Goal: Task Accomplishment & Management: Manage account settings

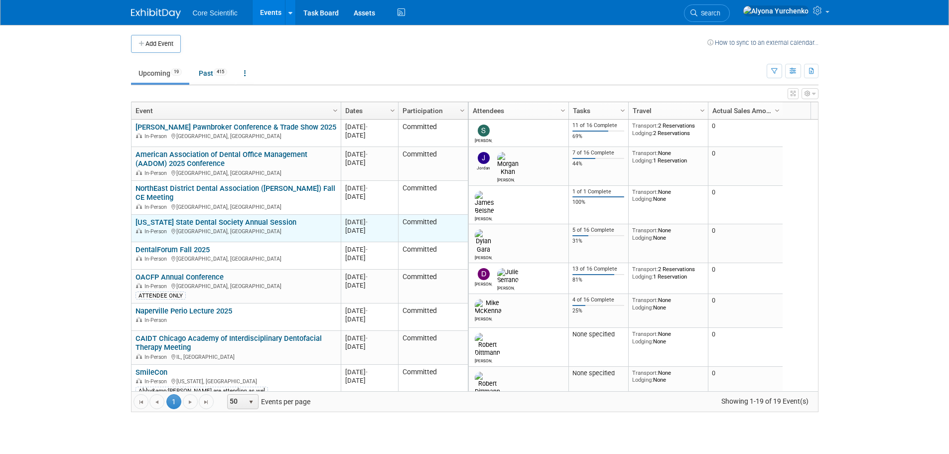
click at [260, 221] on link "[US_STATE] State Dental Society Annual Session" at bounding box center [216, 222] width 161 height 9
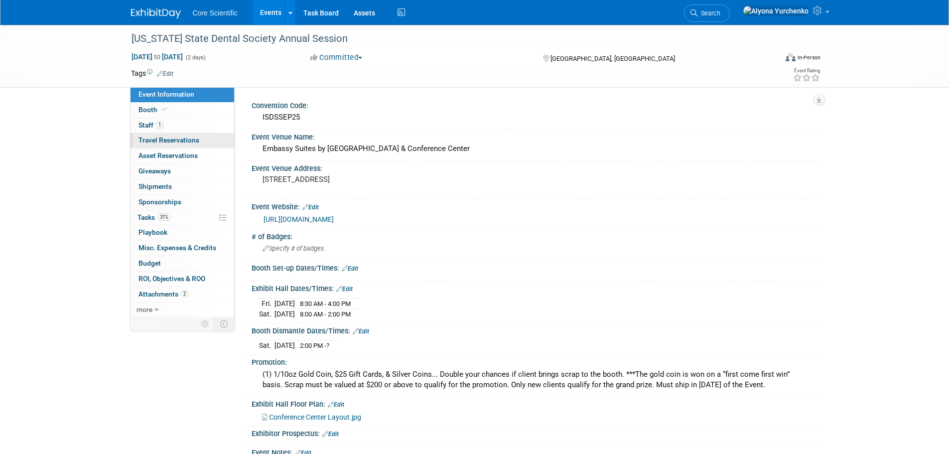
click at [194, 140] on span "Travel Reservations 0" at bounding box center [169, 140] width 61 height 8
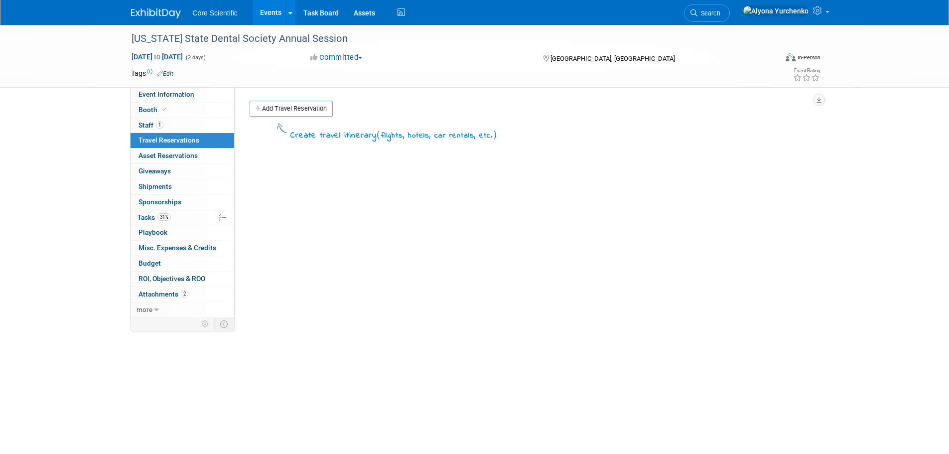
click at [305, 97] on div "Convention Code: ISDSSEP25 Event Venue Name: Embassy Suites by Hilton East Peor…" at bounding box center [527, 202] width 584 height 230
click at [303, 108] on link "Add Travel Reservation" at bounding box center [291, 109] width 83 height 16
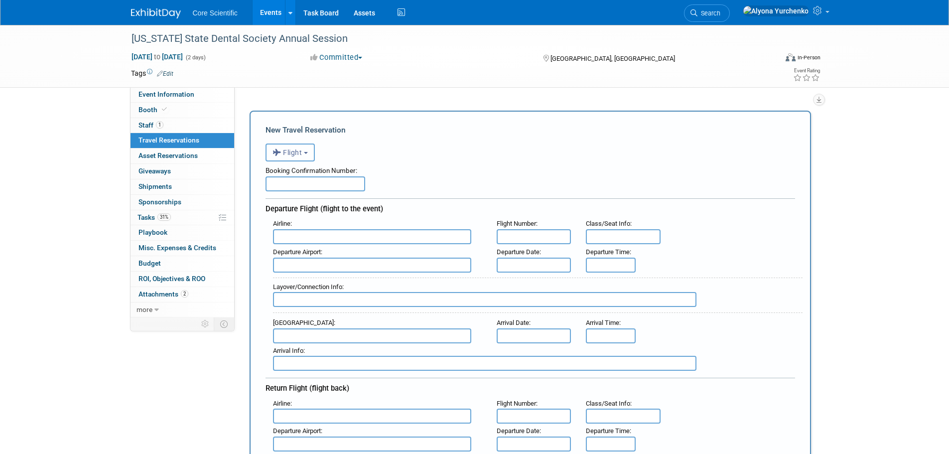
click at [303, 156] on span "Flight" at bounding box center [288, 153] width 30 height 8
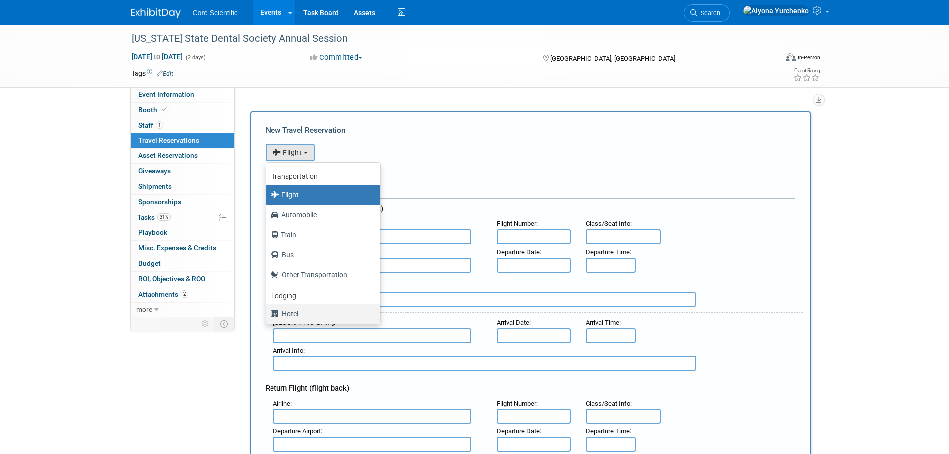
click at [303, 310] on label "Hotel" at bounding box center [320, 314] width 99 height 16
click at [268, 310] on input "Hotel" at bounding box center [264, 312] width 6 height 6
select select "6"
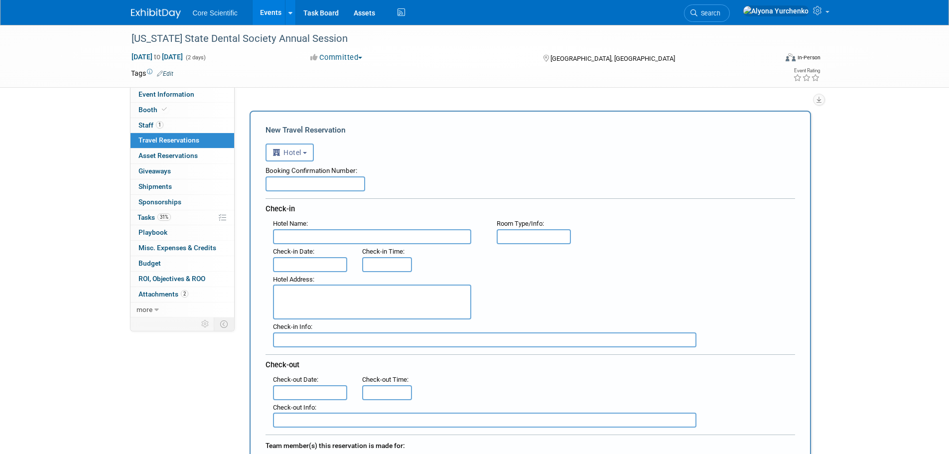
click at [297, 185] on input "text" at bounding box center [316, 183] width 100 height 15
paste input "52759569"
type input "52759569"
click at [355, 235] on input "text" at bounding box center [372, 236] width 198 height 15
paste input "Hampton Inn Peoria-East at the Riverboat Casino"
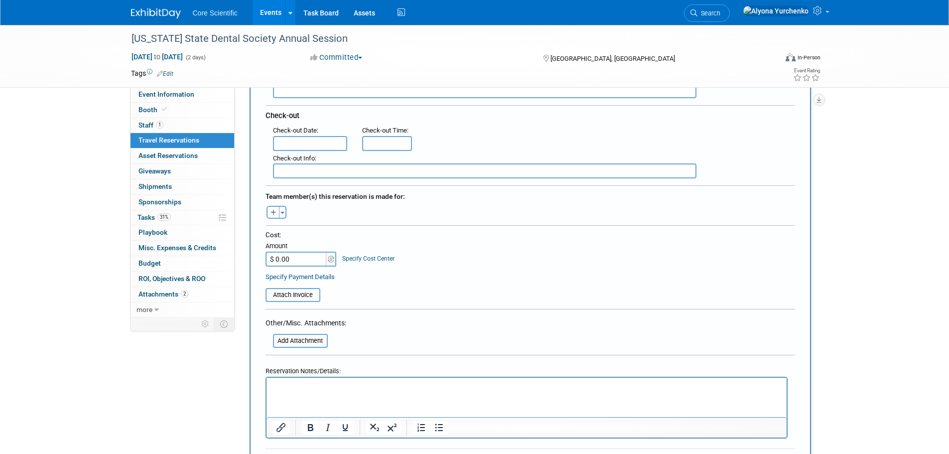
scroll to position [299, 0]
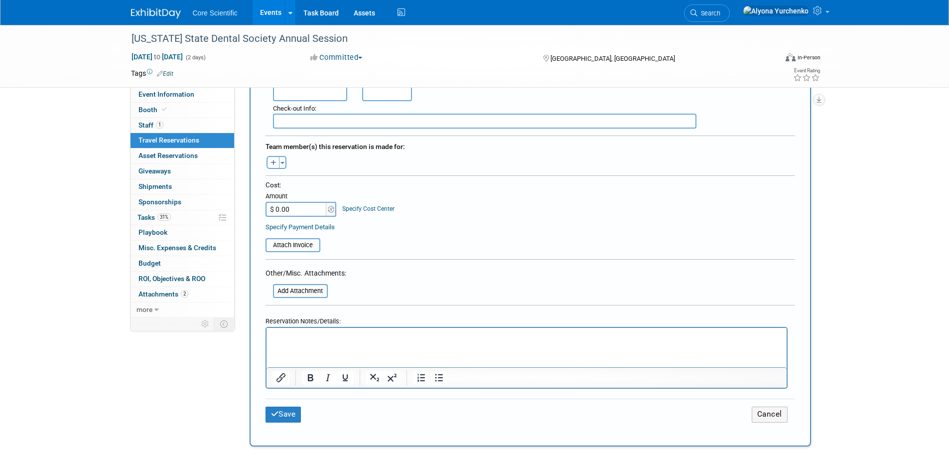
type input "Hampton Inn Peoria-East at the Riverboat Casino"
type input "$ 406.56"
click at [297, 286] on input "file" at bounding box center [267, 291] width 119 height 12
click at [300, 289] on input "file" at bounding box center [267, 291] width 119 height 12
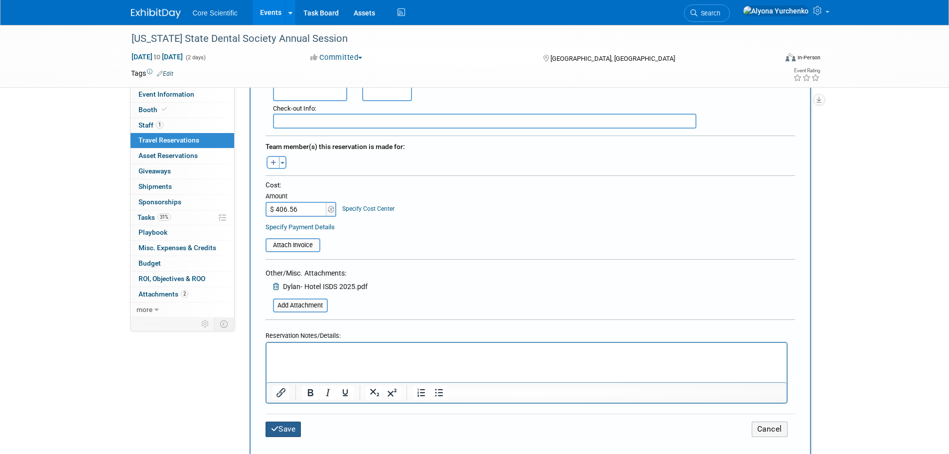
click at [282, 430] on button "Save" at bounding box center [284, 429] width 36 height 15
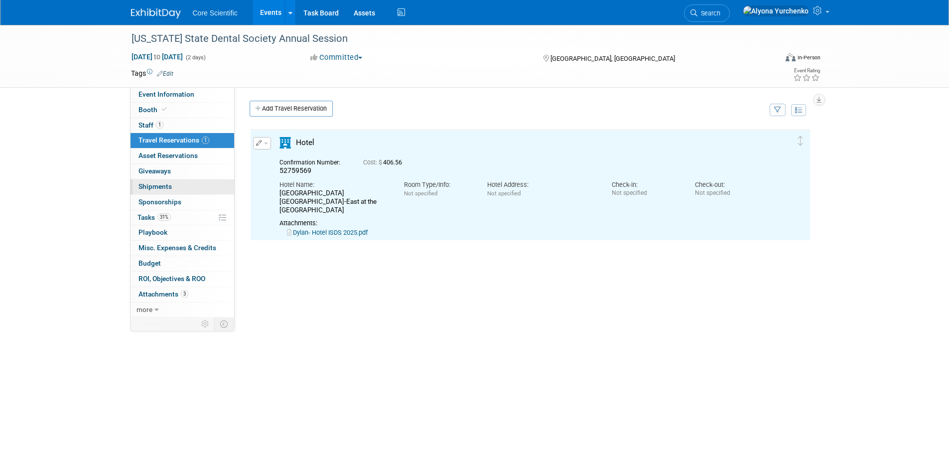
scroll to position [0, 0]
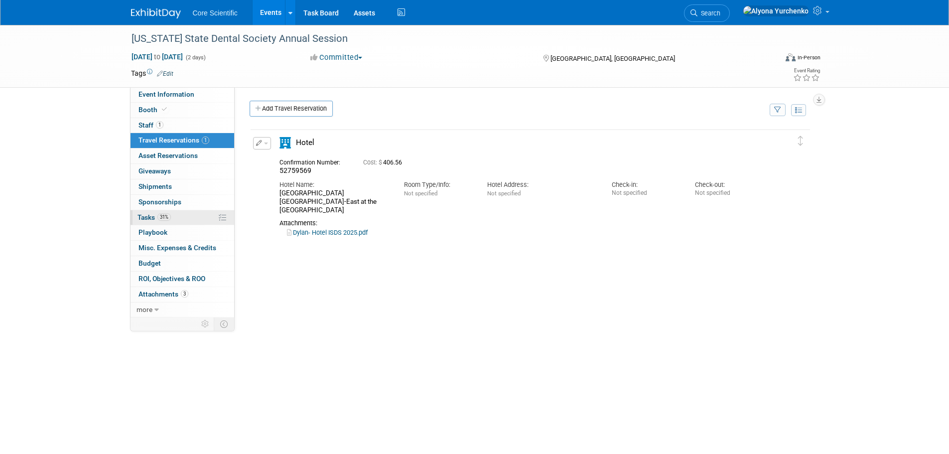
click at [185, 214] on link "31% Tasks 31%" at bounding box center [183, 217] width 104 height 15
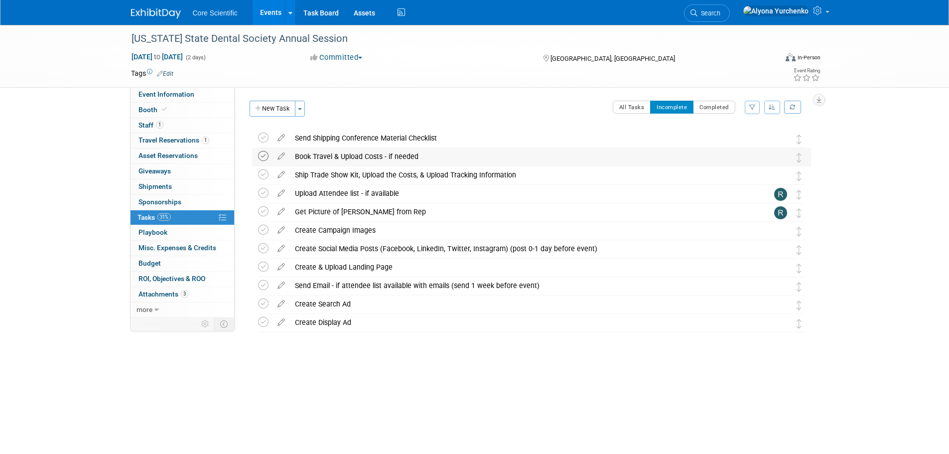
click at [264, 155] on icon at bounding box center [263, 156] width 10 height 10
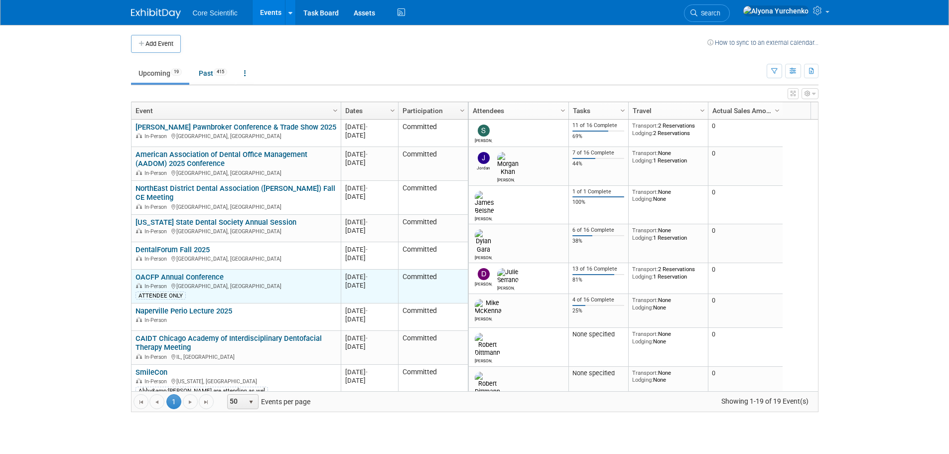
click at [179, 274] on link "OACFP Annual Conference" at bounding box center [180, 277] width 88 height 9
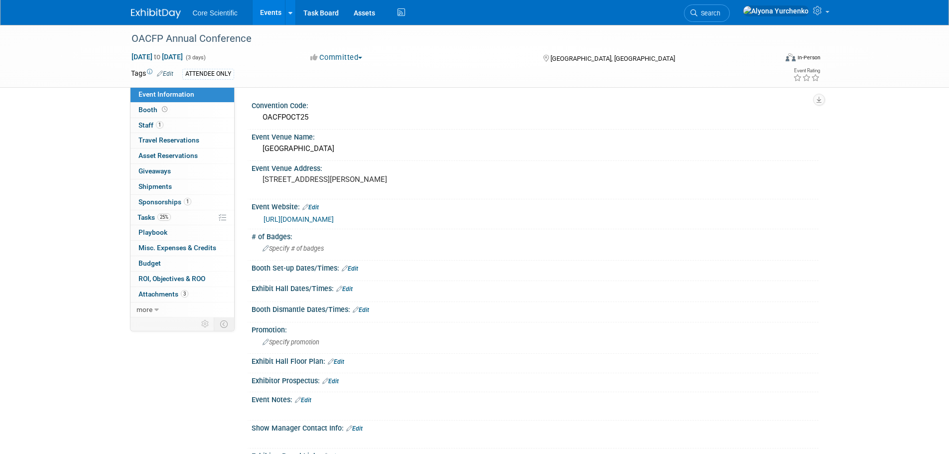
click at [269, 11] on link "Events" at bounding box center [271, 12] width 36 height 25
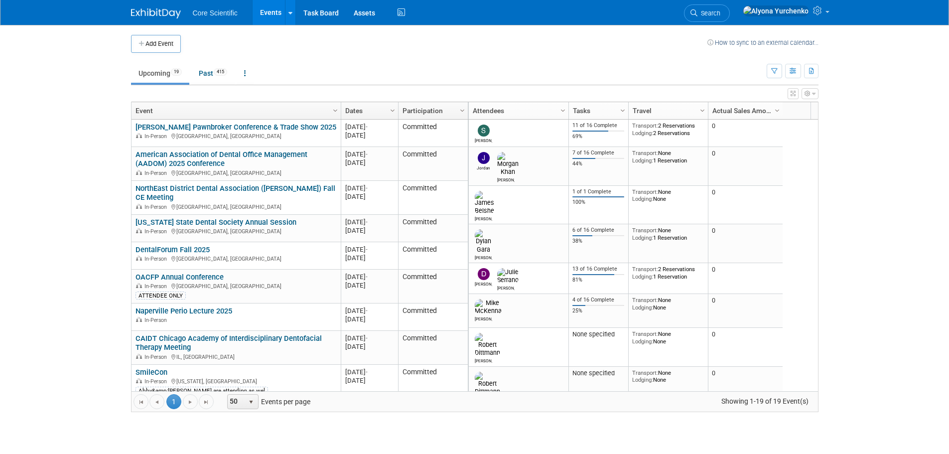
drag, startPoint x: 189, startPoint y: 249, endPoint x: 128, endPoint y: 256, distance: 61.6
click at [128, 256] on div "Add Event How to sync to an external calendar... New Event Duplicate Event Warn…" at bounding box center [475, 228] width 703 height 407
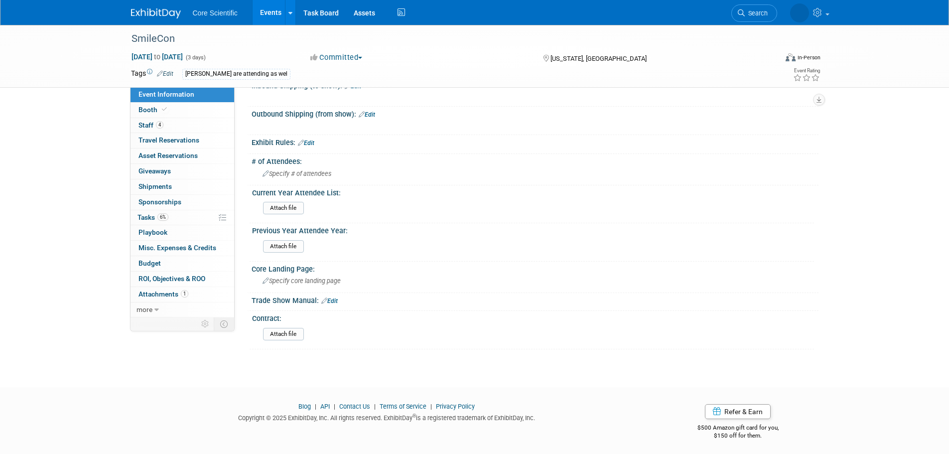
scroll to position [251, 0]
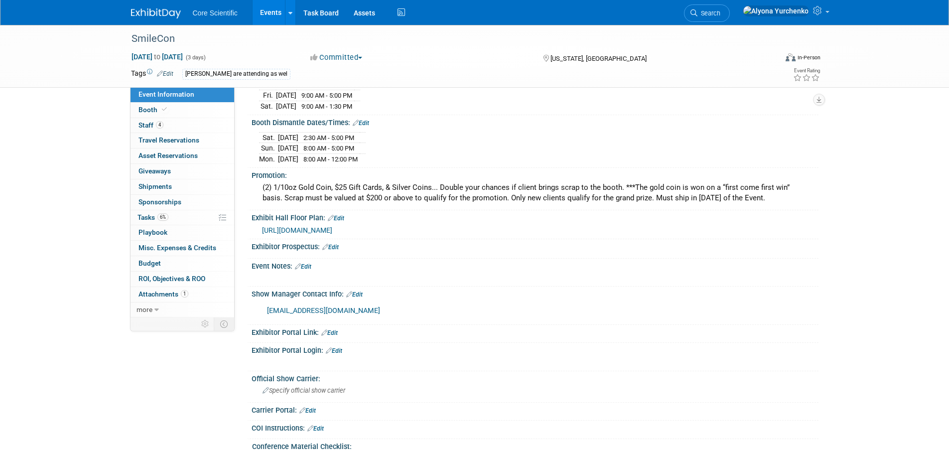
click at [332, 226] on span "https://smithbucklin.expocad.com/Events/25ada/index.html" at bounding box center [297, 230] width 70 height 8
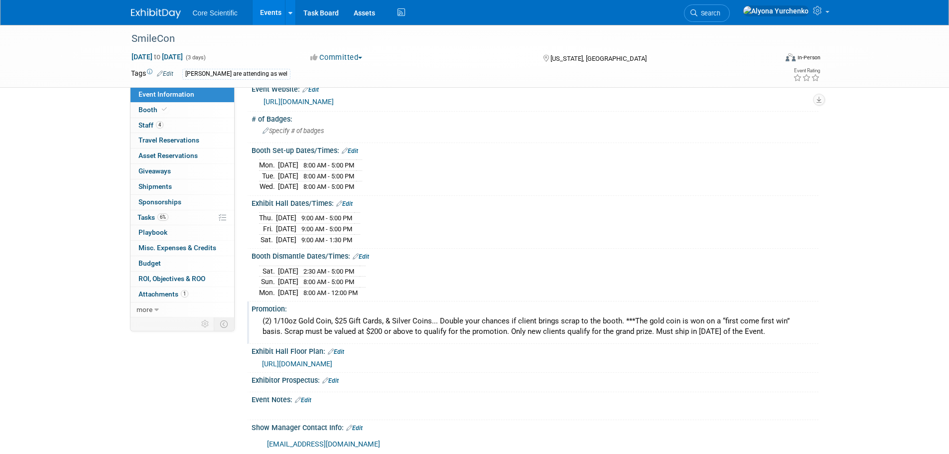
scroll to position [0, 0]
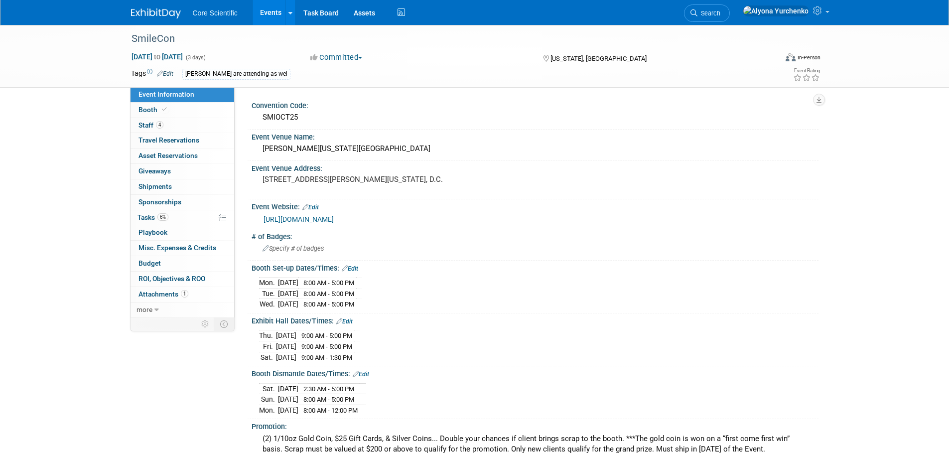
click at [320, 220] on link "https://www.adaexhibits.org/" at bounding box center [299, 219] width 70 height 8
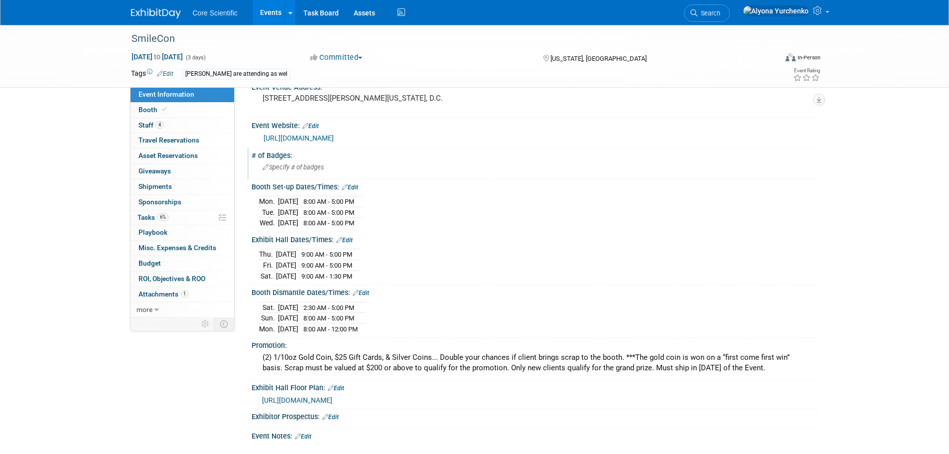
scroll to position [100, 0]
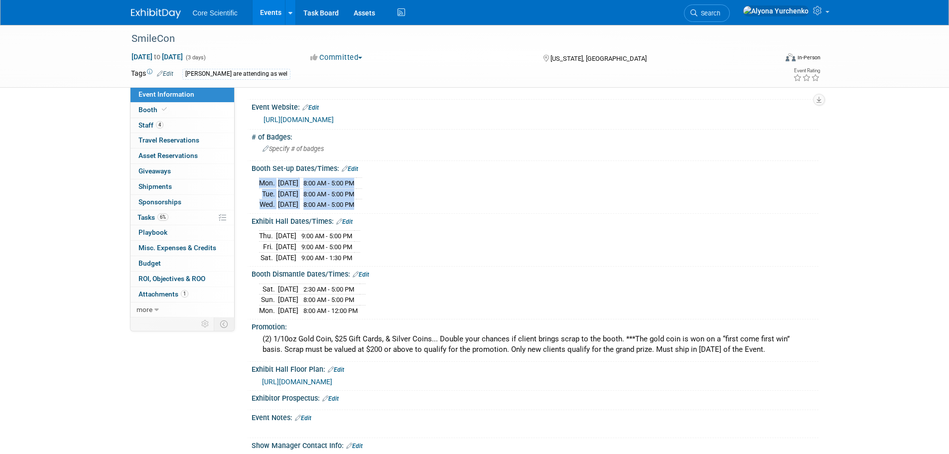
drag, startPoint x: 257, startPoint y: 201, endPoint x: 378, endPoint y: 201, distance: 120.6
click at [378, 201] on div "Mon. Oct 20, 2025 8:00 AM - 5:00 PM Tue. Oct 21, 2025 8:00 AM - 5:00 PM Wed. Oc…" at bounding box center [535, 191] width 567 height 38
drag, startPoint x: 250, startPoint y: 234, endPoint x: 374, endPoint y: 257, distance: 125.7
click at [374, 257] on div "Exhibit Hall Dates/Times: Edit Thu. Oct 23, 2025 9:00 AM - 5:00 PM Fri. Oct 24,…" at bounding box center [533, 240] width 572 height 53
drag, startPoint x: 255, startPoint y: 290, endPoint x: 408, endPoint y: 293, distance: 153.0
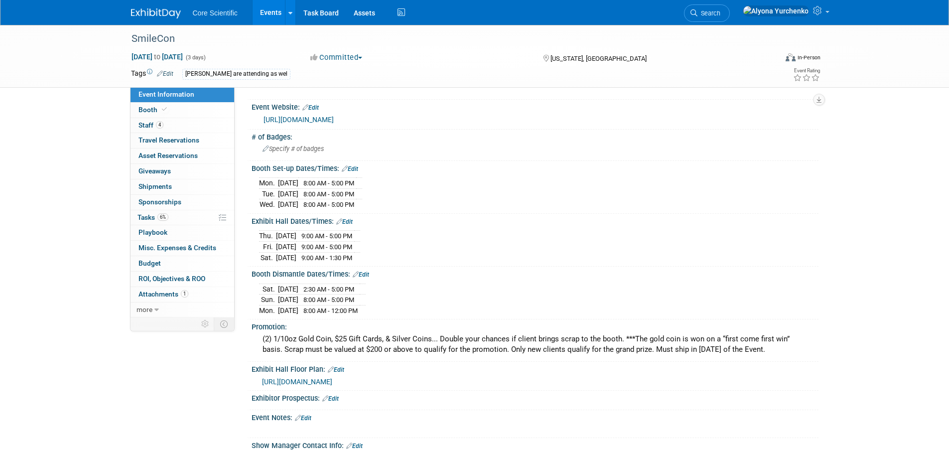
click at [408, 293] on div "Sat. Oct 25, 2025 2:30 AM - 5:00 PM Sun. Oct 26, 2025 8:00 AM - 5:00 PM Mon. Oc…" at bounding box center [535, 298] width 567 height 38
click at [869, 277] on div "SmileCon Oct 23, 2025 to Oct 25, 2025 (3 days) Oct 23, 2025 to Oct 25, 2025 Com…" at bounding box center [474, 422] width 949 height 994
drag, startPoint x: 361, startPoint y: 202, endPoint x: 338, endPoint y: 203, distance: 22.9
click at [338, 203] on span "8:00 AM - 5:00 PM" at bounding box center [328, 204] width 51 height 7
drag, startPoint x: 283, startPoint y: 284, endPoint x: 385, endPoint y: 289, distance: 102.3
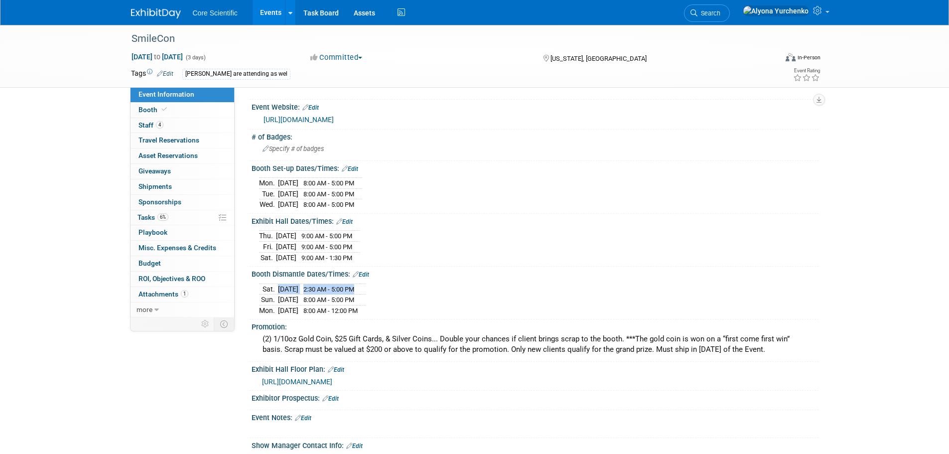
click at [366, 289] on tr "Sat. Oct 25, 2025 2:30 AM - 5:00 PM" at bounding box center [312, 289] width 107 height 11
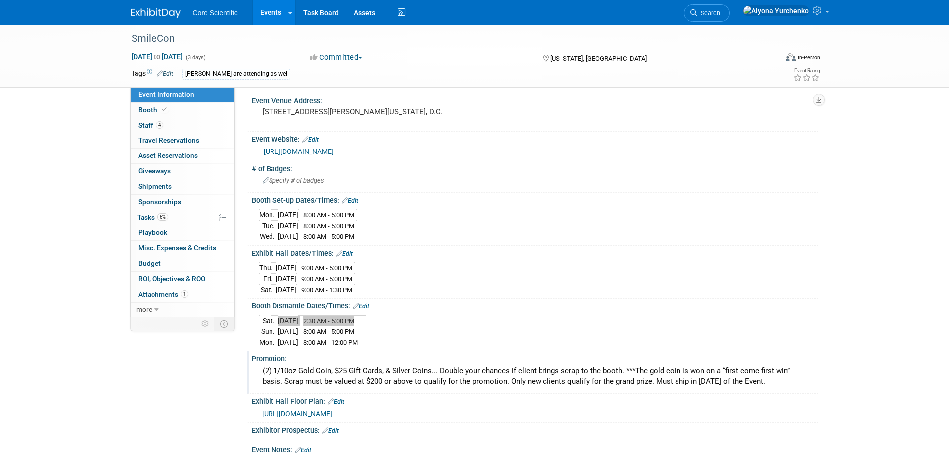
scroll to position [50, 0]
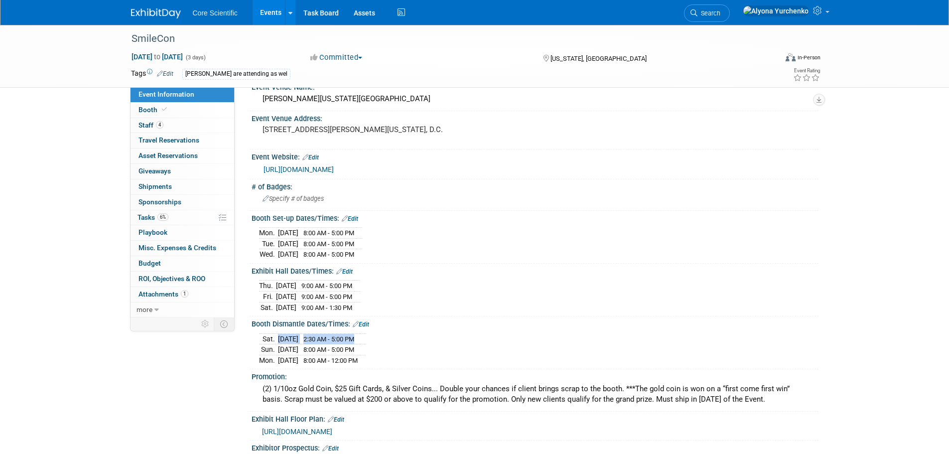
click at [343, 335] on span "2:30 AM - 5:00 PM" at bounding box center [328, 338] width 51 height 7
click at [188, 142] on span "Travel Reservations 0" at bounding box center [169, 140] width 61 height 8
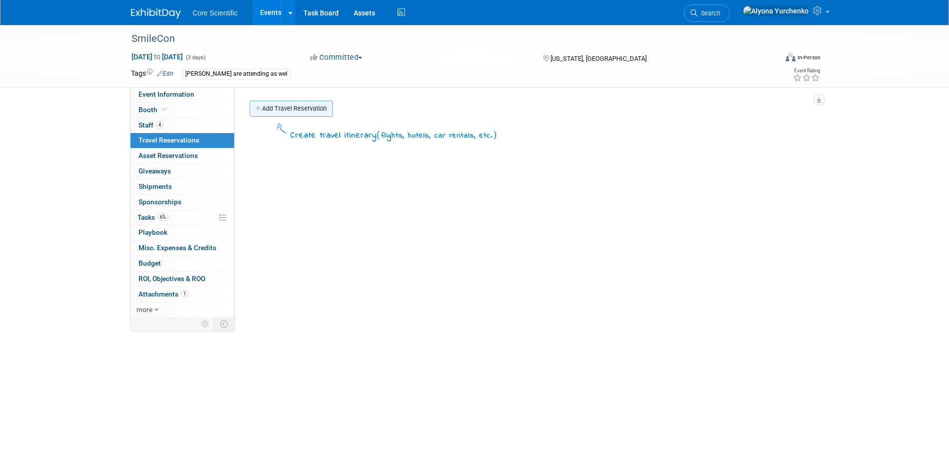
click at [320, 107] on link "Add Travel Reservation" at bounding box center [291, 109] width 83 height 16
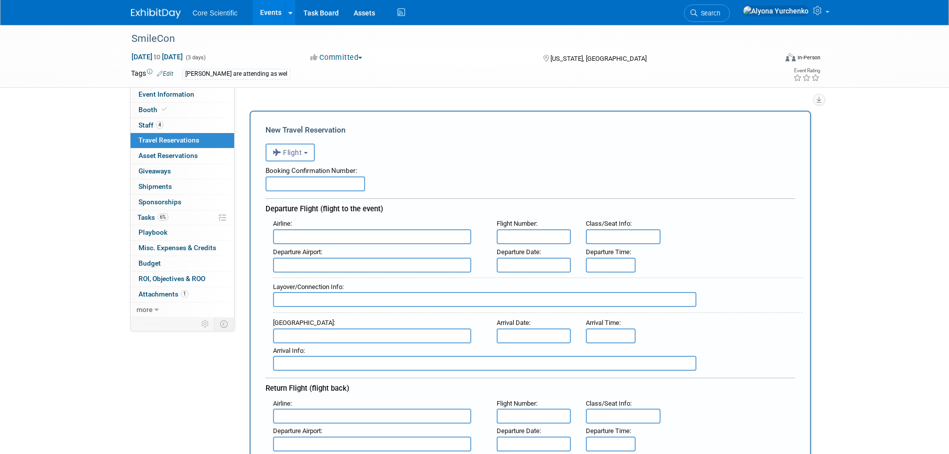
click at [305, 148] on button "Flight" at bounding box center [290, 153] width 49 height 18
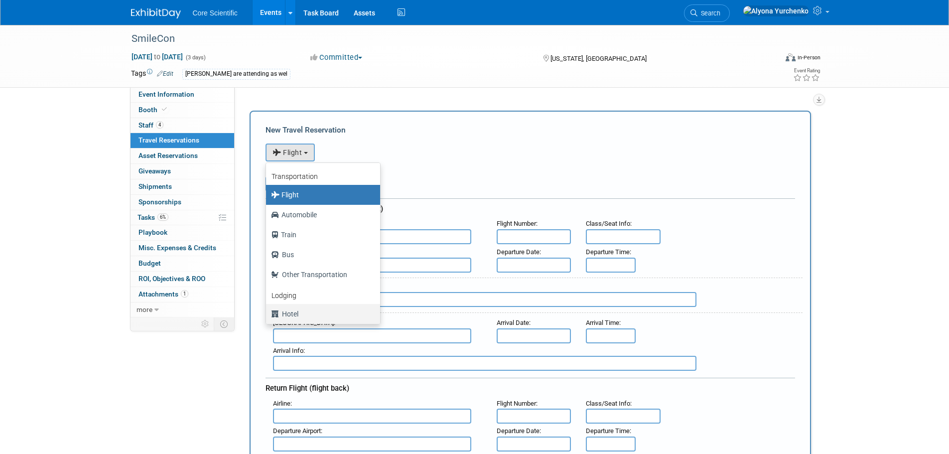
click at [290, 312] on label "Hotel" at bounding box center [320, 314] width 99 height 16
click at [268, 312] on input "Hotel" at bounding box center [264, 312] width 6 height 6
select select "6"
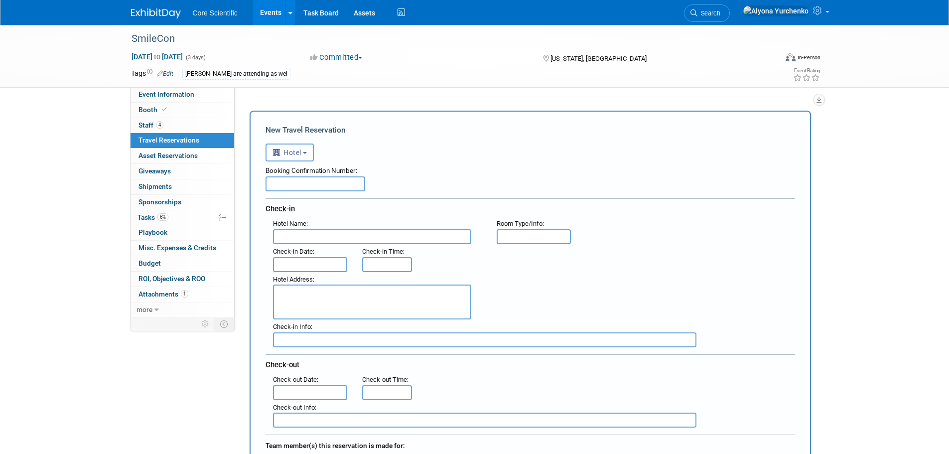
click at [293, 184] on input "text" at bounding box center [316, 183] width 100 height 15
paste input "96831734"
type input "96831734"
click at [301, 233] on input "text" at bounding box center [372, 236] width 198 height 15
paste input "Marriott Marquis Washington, DC"
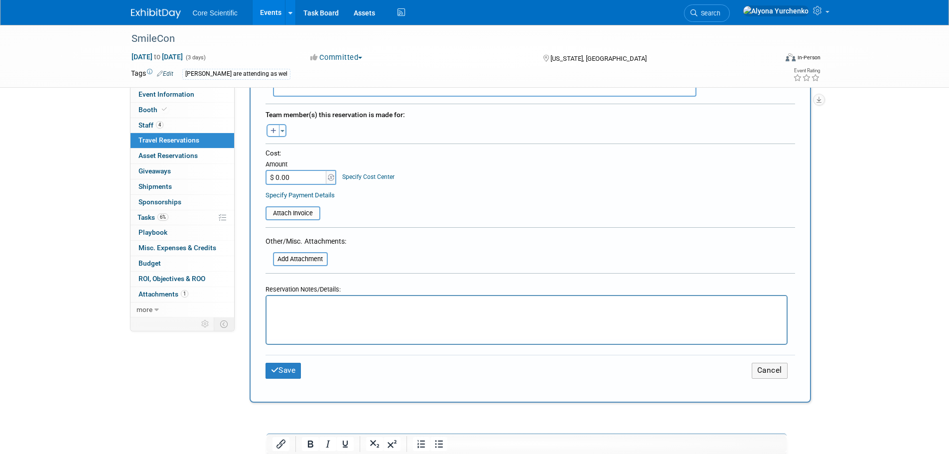
scroll to position [349, 0]
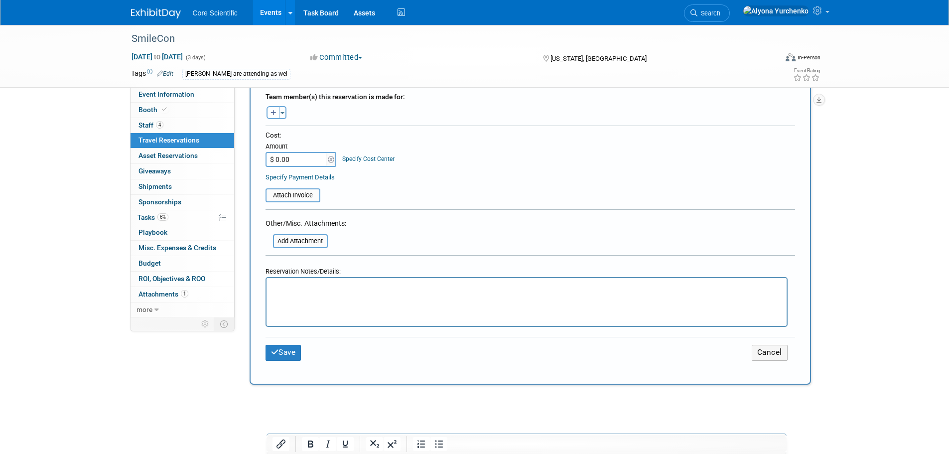
type input "Marriott Marquis Washington, DC"
type input "$ 1,442.42"
click at [293, 238] on input "file" at bounding box center [267, 241] width 119 height 12
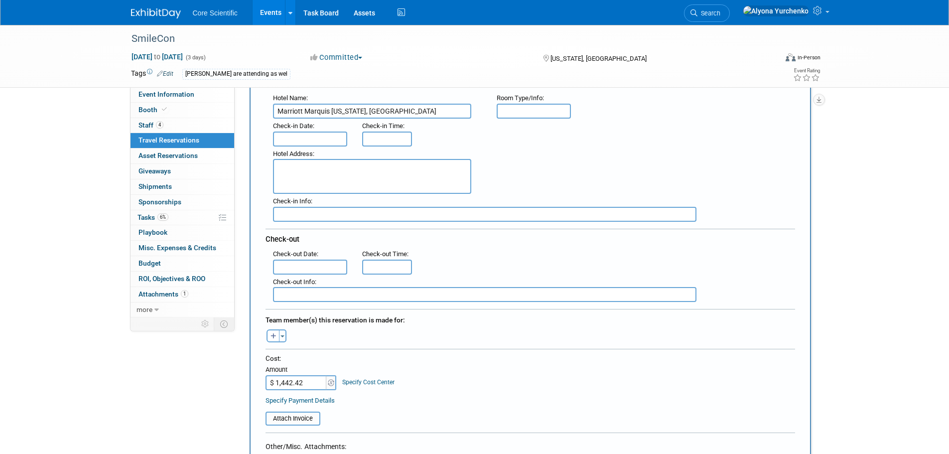
scroll to position [498, 0]
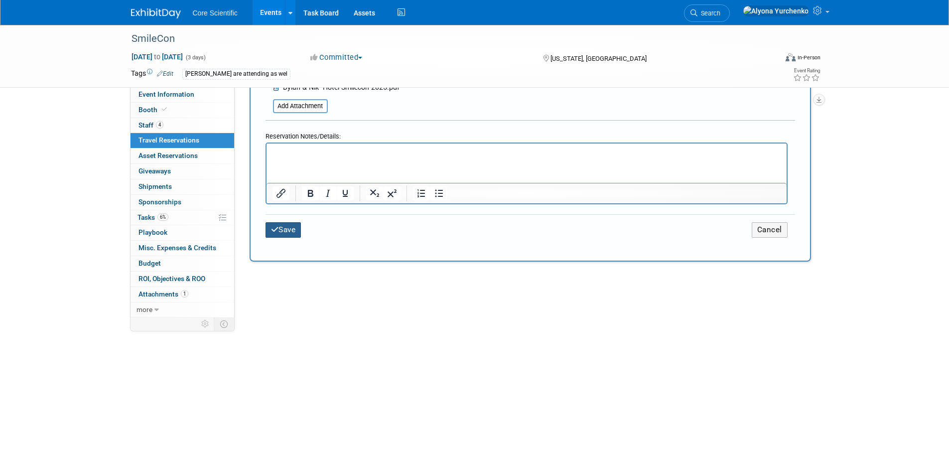
click at [277, 233] on button "Save" at bounding box center [284, 229] width 36 height 15
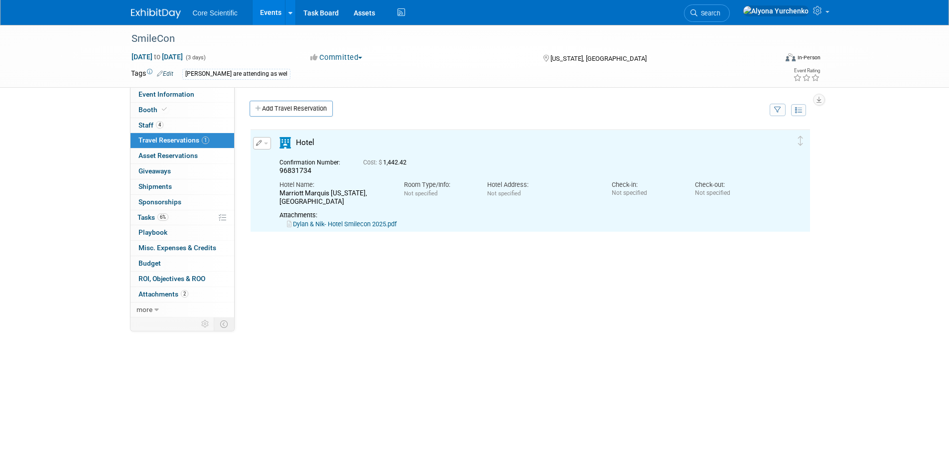
scroll to position [0, 0]
click at [320, 111] on link "Add Travel Reservation" at bounding box center [291, 109] width 83 height 16
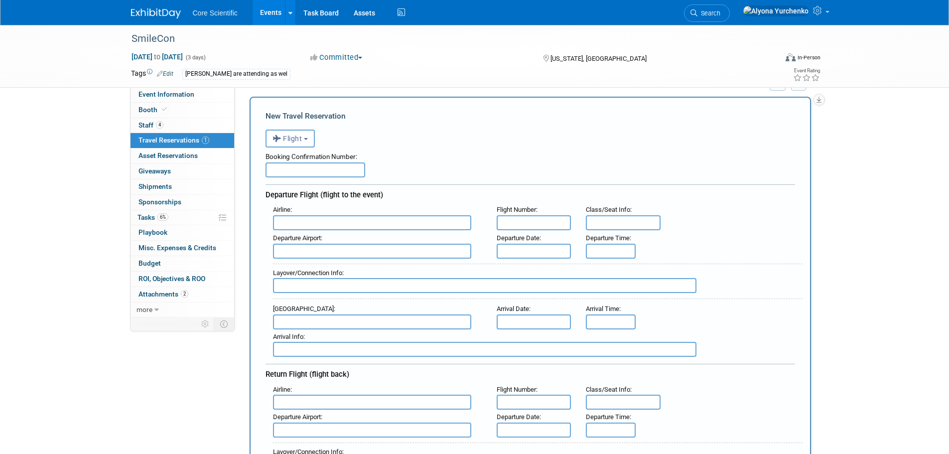
scroll to position [50, 0]
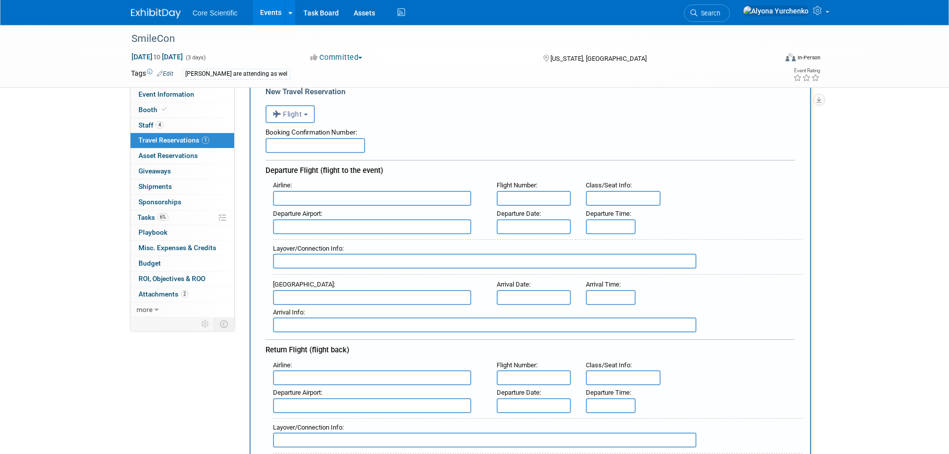
click at [274, 146] on input "text" at bounding box center [316, 145] width 100 height 15
paste input "JMUGXZ"
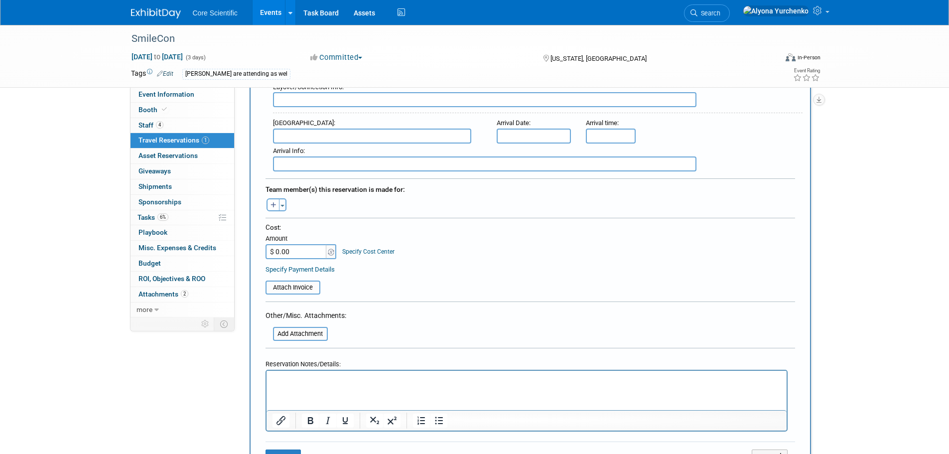
scroll to position [399, 0]
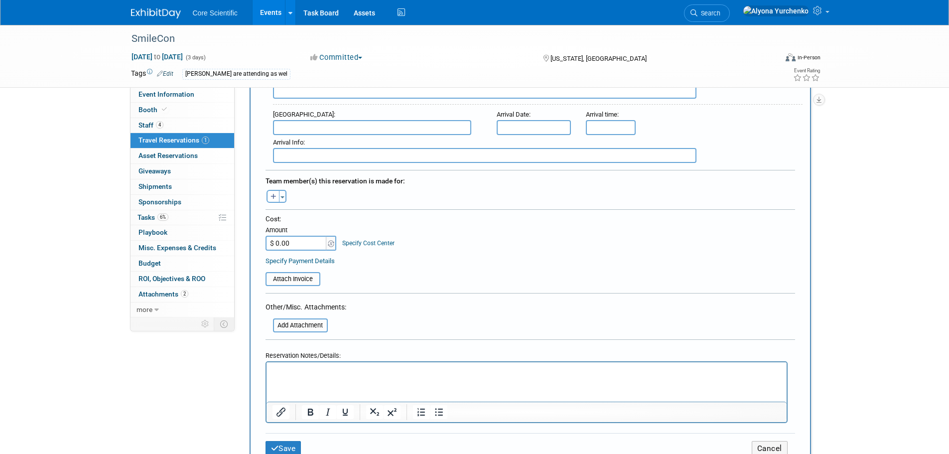
type input "JMUGXZ"
click at [311, 241] on input "$ 0.00" at bounding box center [297, 243] width 62 height 15
type input "$ 333.97"
click at [281, 320] on input "file" at bounding box center [267, 325] width 119 height 12
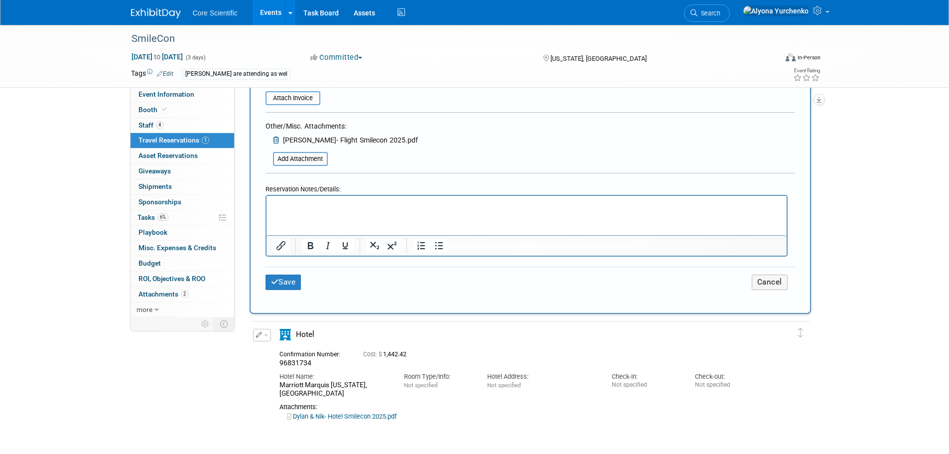
scroll to position [598, 0]
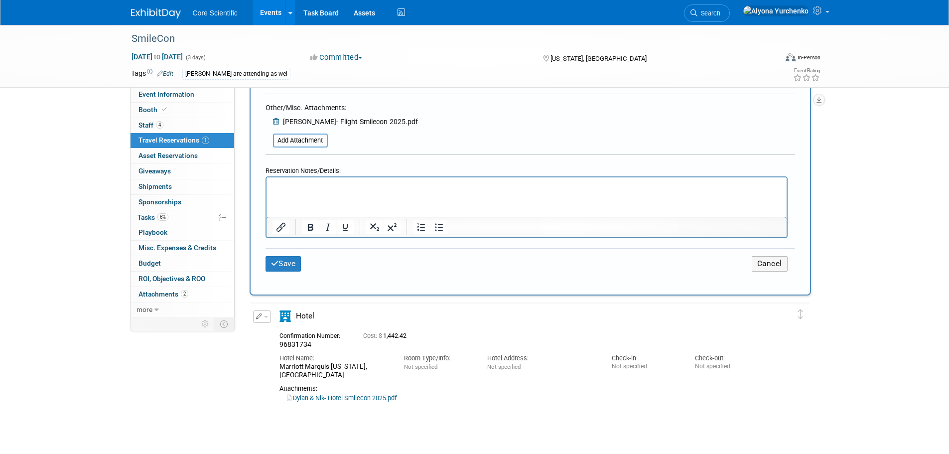
click at [314, 192] on html at bounding box center [526, 184] width 520 height 14
click at [283, 262] on button "Save" at bounding box center [284, 263] width 36 height 15
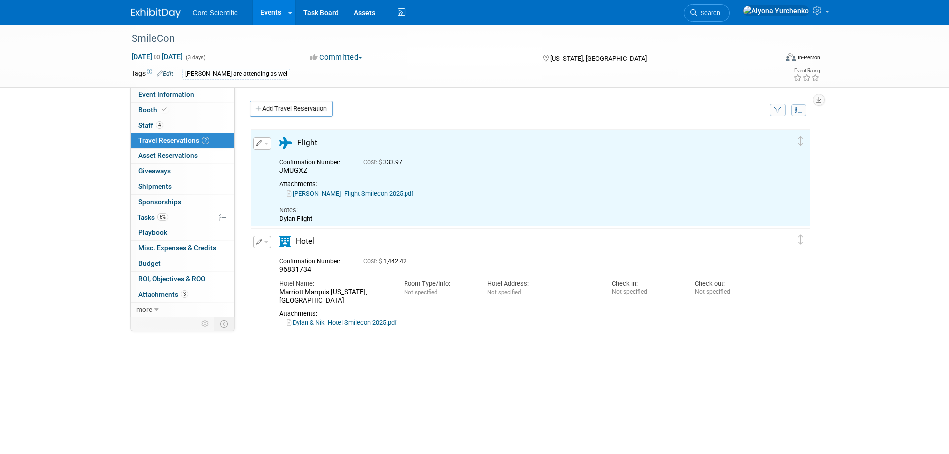
scroll to position [0, 0]
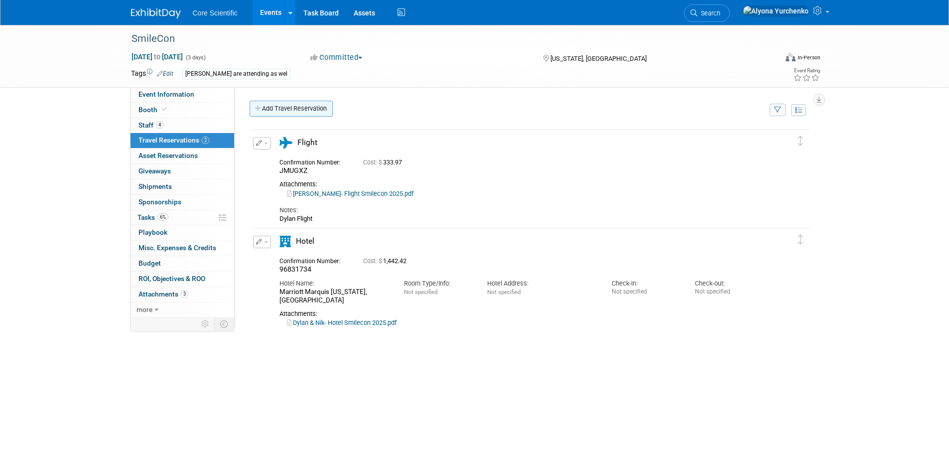
click at [294, 110] on link "Add Travel Reservation" at bounding box center [291, 109] width 83 height 16
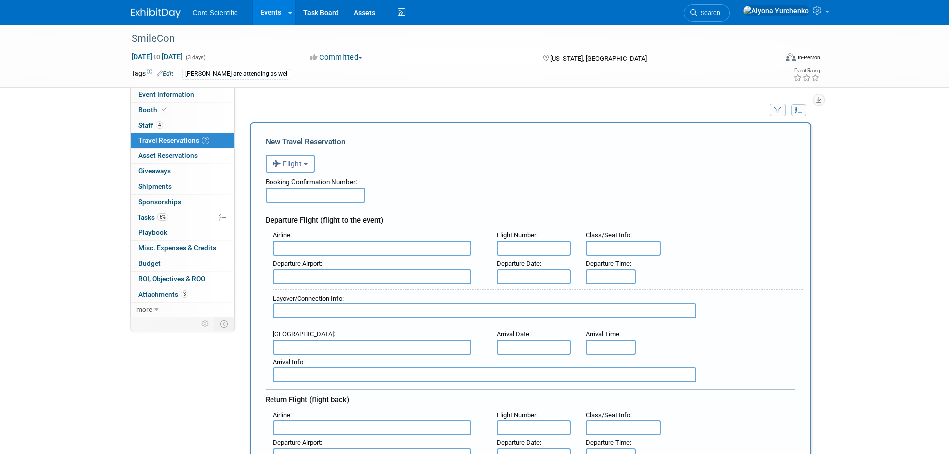
click at [280, 198] on input "text" at bounding box center [316, 195] width 100 height 15
paste input "JMRBDR"
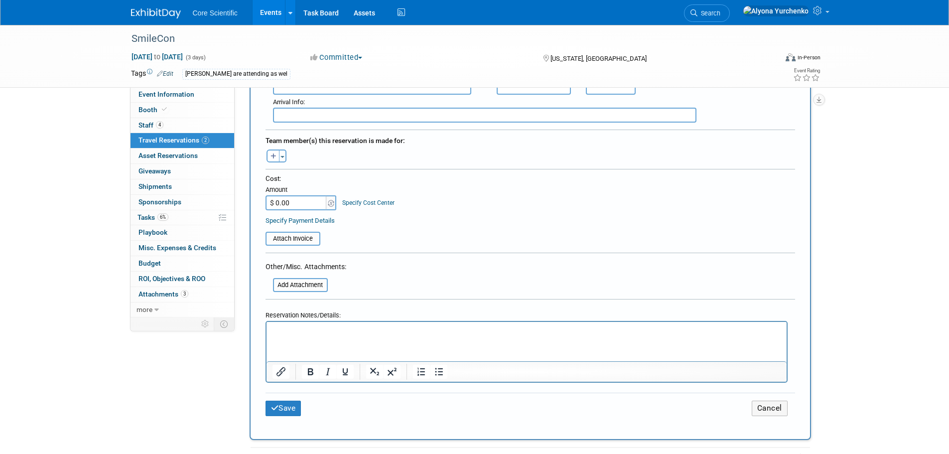
scroll to position [449, 0]
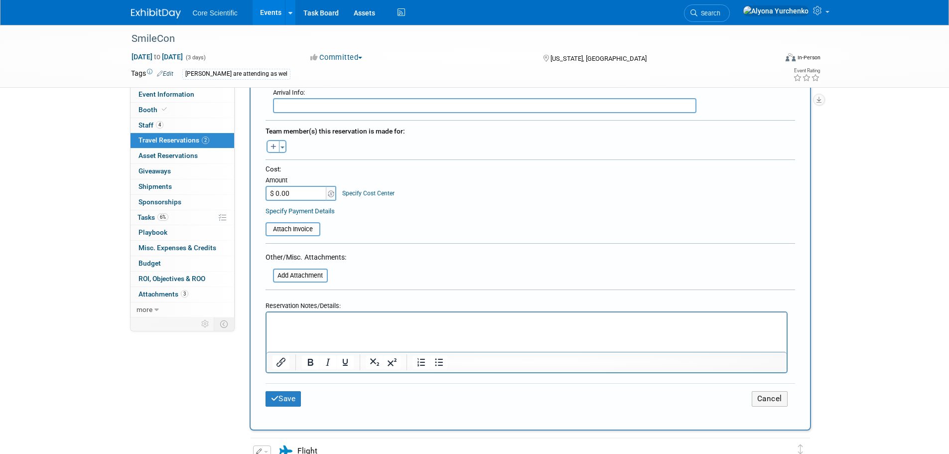
type input "JMRBDR"
click at [302, 199] on input "$ 0.00" at bounding box center [297, 193] width 62 height 15
type input "$ 287.97"
click at [293, 272] on input "file" at bounding box center [267, 276] width 119 height 12
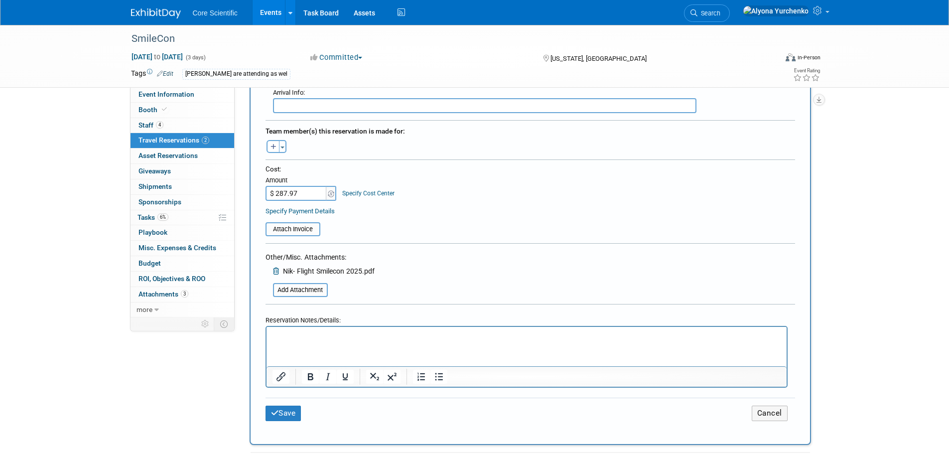
drag, startPoint x: 298, startPoint y: 333, endPoint x: 565, endPoint y: 646, distance: 411.8
click at [298, 333] on p "Rich Text Area. Press ALT-0 for help." at bounding box center [526, 336] width 509 height 10
click at [286, 420] on button "Save" at bounding box center [284, 413] width 36 height 15
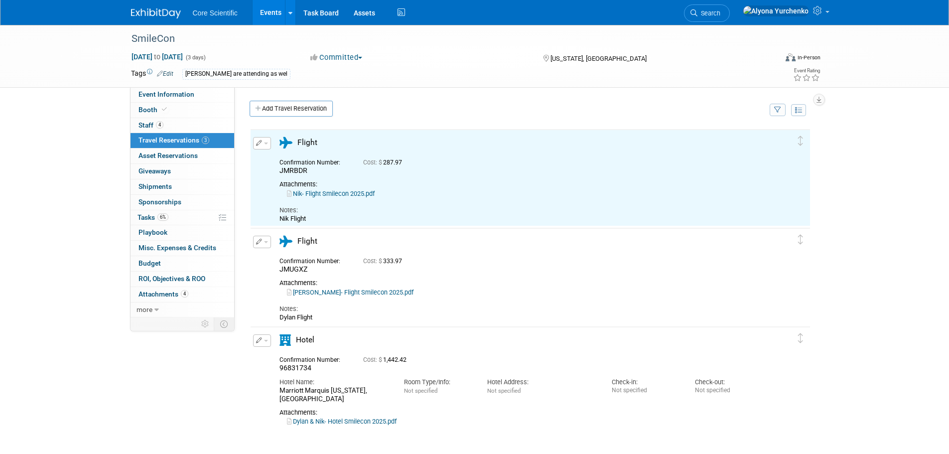
scroll to position [0, 0]
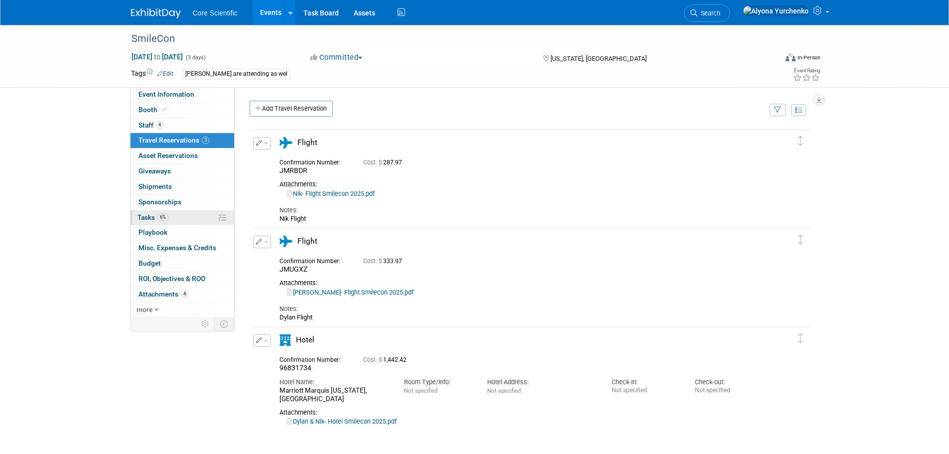
click at [158, 216] on span "6%" at bounding box center [162, 216] width 11 height 7
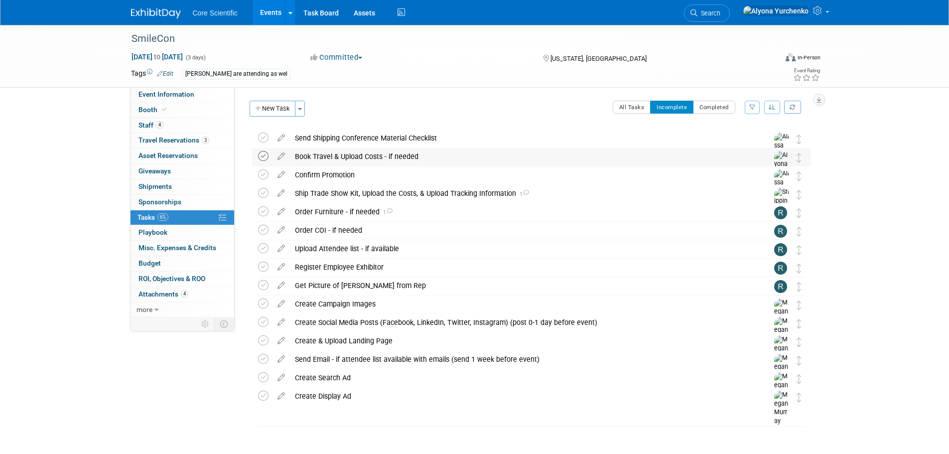
click at [261, 160] on icon at bounding box center [263, 156] width 10 height 10
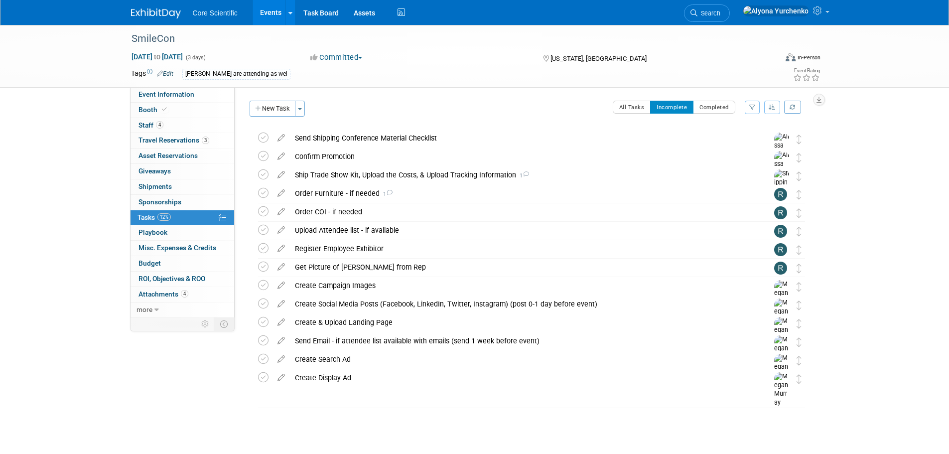
click at [267, 10] on link "Events" at bounding box center [271, 12] width 36 height 25
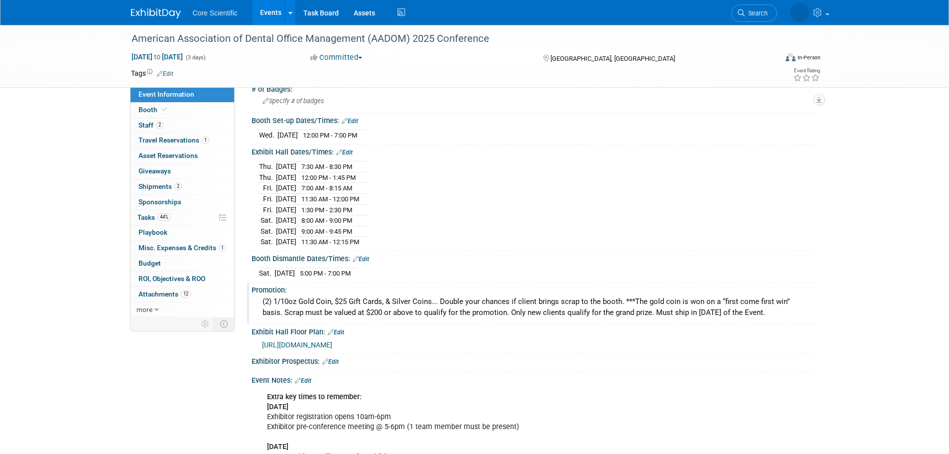
scroll to position [150, 0]
drag, startPoint x: 293, startPoint y: 267, endPoint x: 367, endPoint y: 267, distance: 74.3
click at [359, 267] on tr "[DATE] 5:00 PM - 7:00 PM" at bounding box center [309, 271] width 100 height 10
click at [392, 272] on div "[DATE] 5:00 PM - 7:00 PM" at bounding box center [535, 269] width 552 height 13
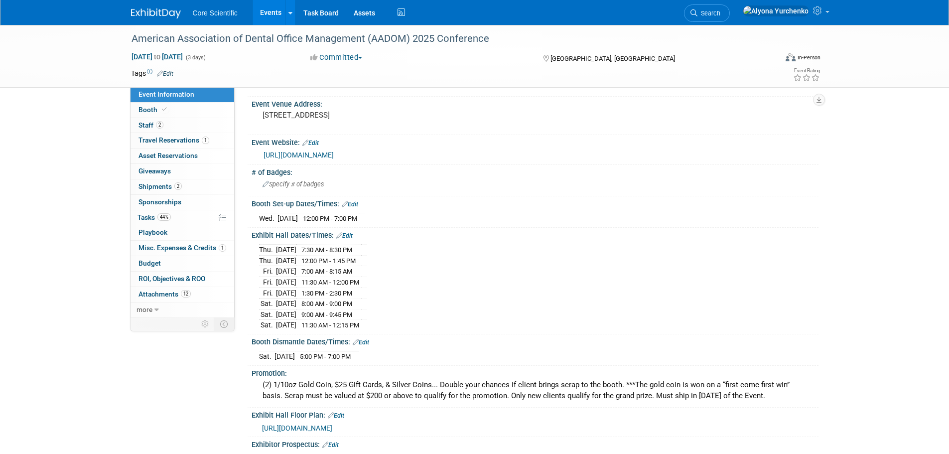
scroll to position [0, 0]
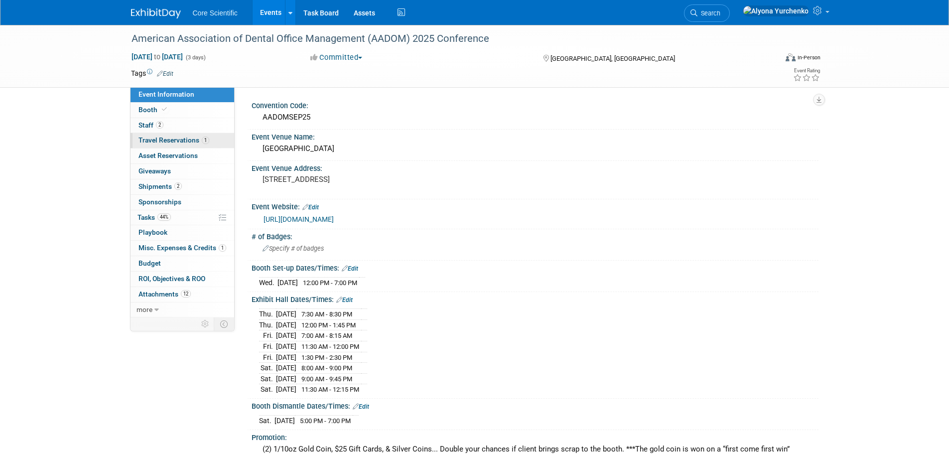
click at [203, 141] on span "1" at bounding box center [205, 140] width 7 height 7
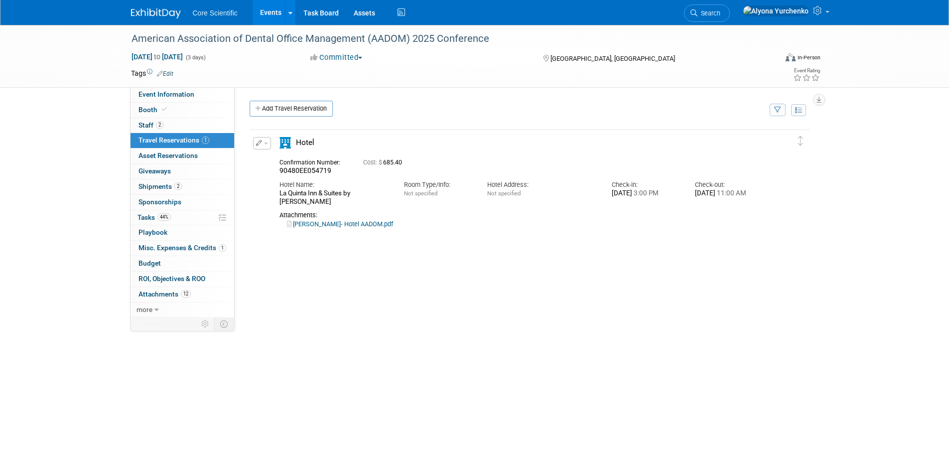
click at [310, 223] on link "[PERSON_NAME]- Hotel AADOM.pdf" at bounding box center [340, 223] width 106 height 7
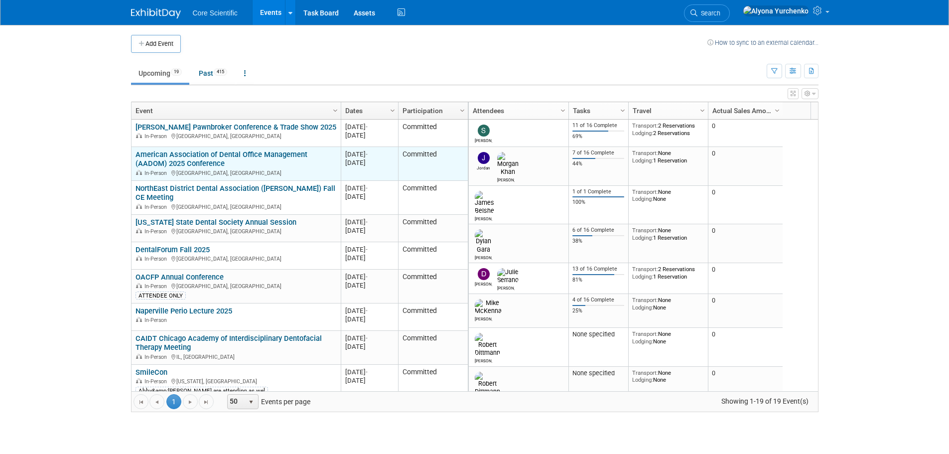
click at [228, 151] on link "American Association of Dental Office Management (AADOM) 2025 Conference" at bounding box center [222, 159] width 172 height 18
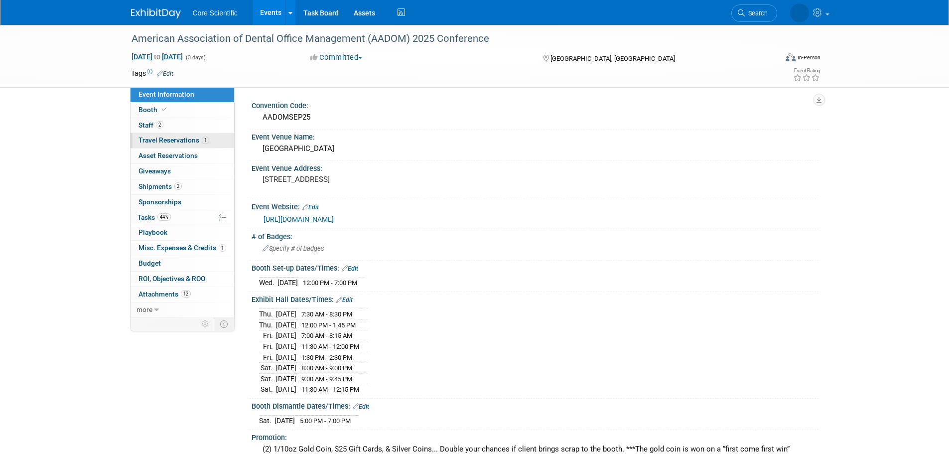
click at [197, 141] on span "Travel Reservations 1" at bounding box center [174, 140] width 71 height 8
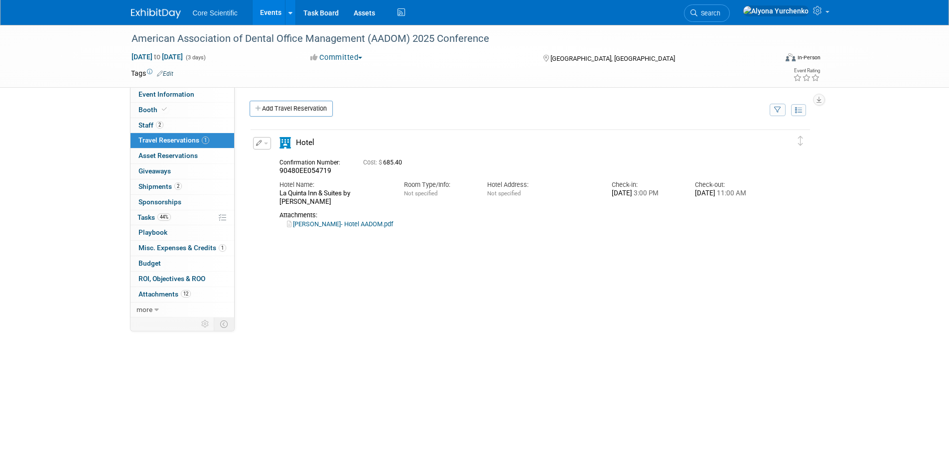
click at [322, 226] on link "Morgan- Hotel AADOM.pdf" at bounding box center [340, 223] width 106 height 7
click at [258, 9] on link "Events" at bounding box center [271, 12] width 36 height 25
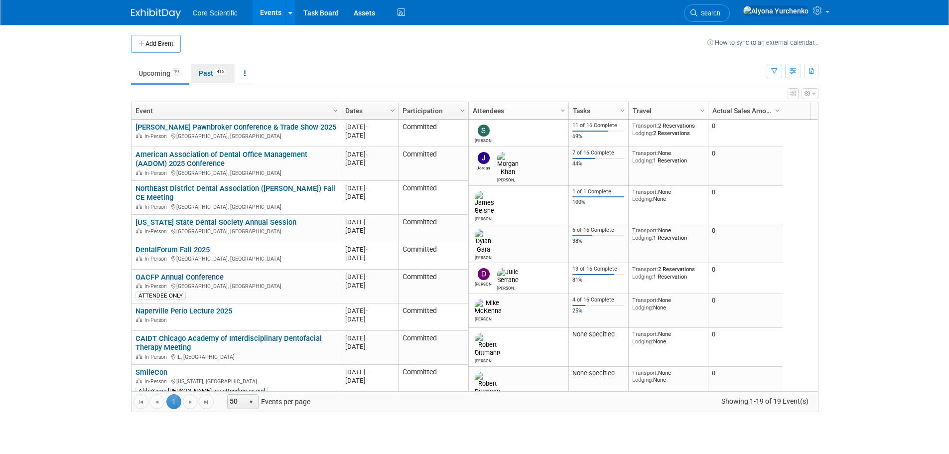
click at [214, 75] on link "Past 415" at bounding box center [212, 73] width 43 height 19
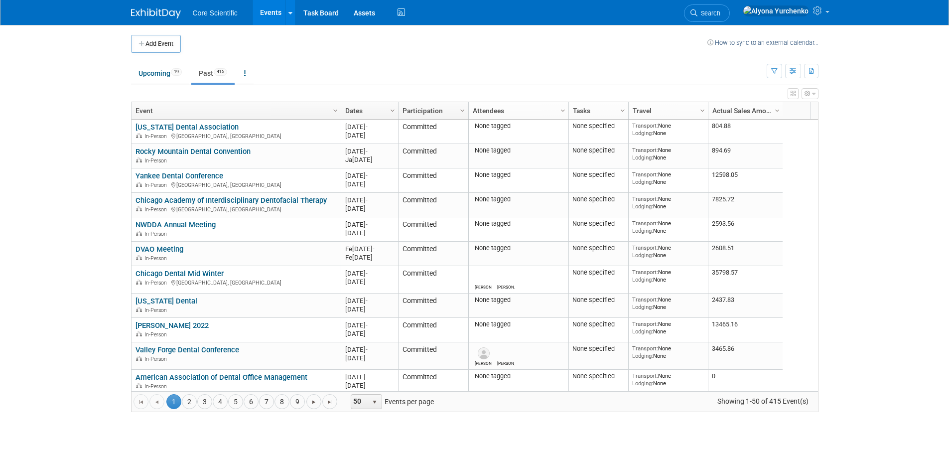
click at [363, 112] on link "Dates" at bounding box center [368, 110] width 46 height 17
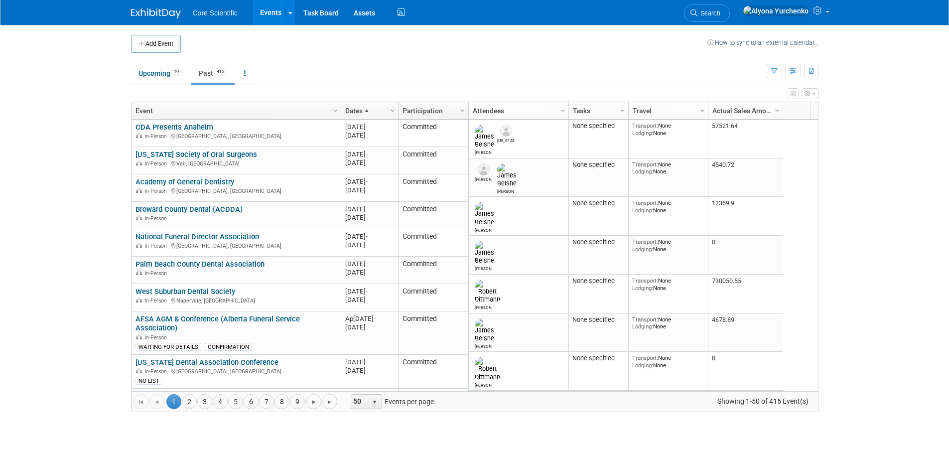
click at [363, 112] on span at bounding box center [367, 111] width 8 height 8
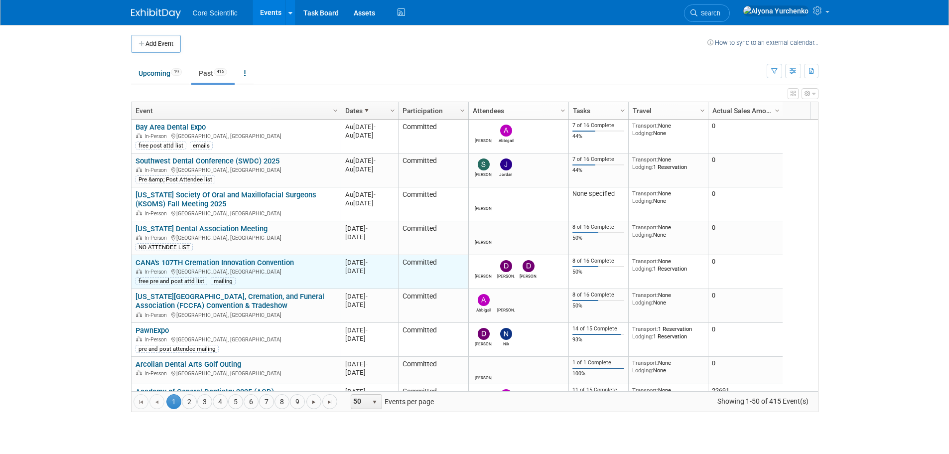
click at [269, 256] on td "CANA's 107TH Cremation Innovation Convention CANA's 107TH Cremation Innovation …" at bounding box center [236, 272] width 209 height 34
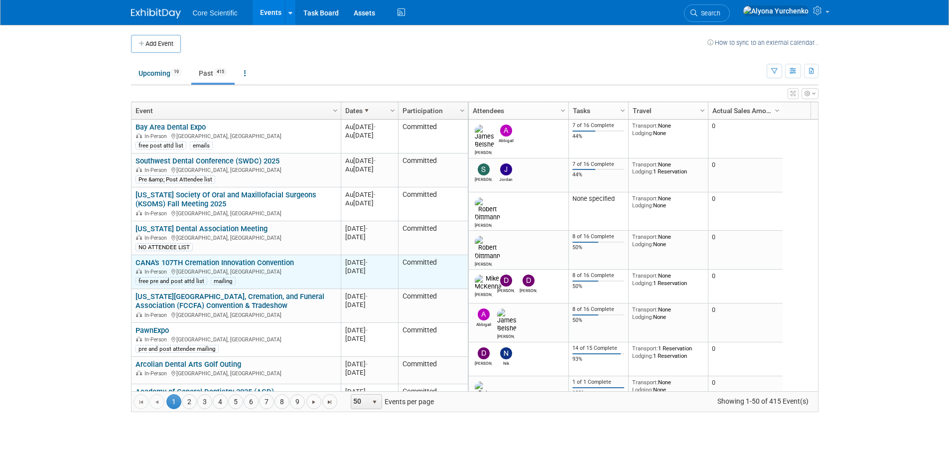
click at [265, 263] on link "CANA's 107TH Cremation Innovation Convention" at bounding box center [215, 262] width 158 height 9
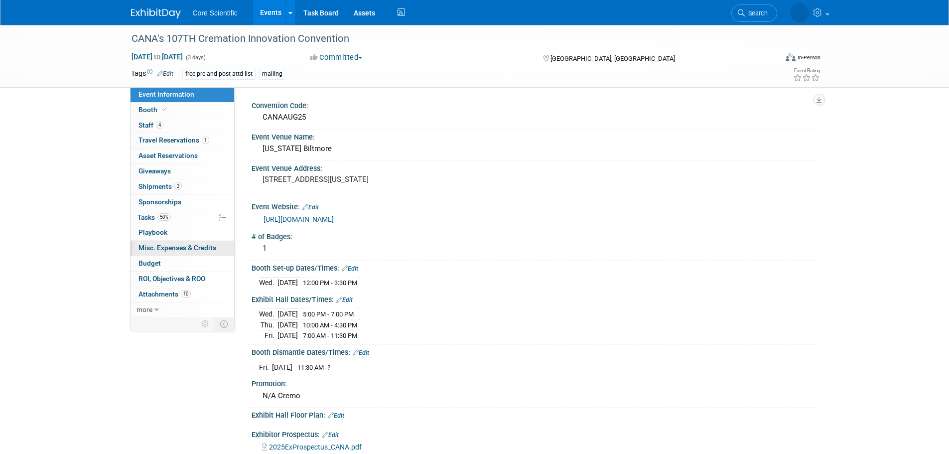
click at [169, 250] on span "Misc. Expenses & Credits 0" at bounding box center [178, 248] width 78 height 8
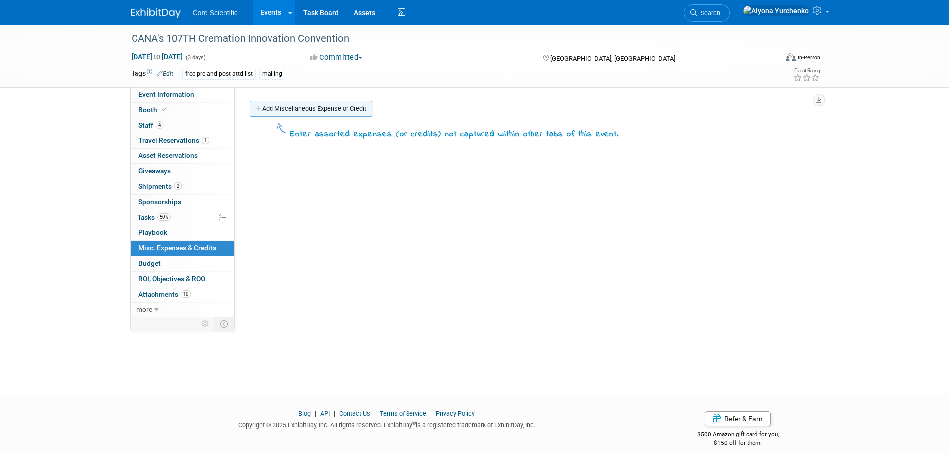
click at [336, 109] on link "Add Miscellaneous Expense or Credit" at bounding box center [311, 109] width 123 height 16
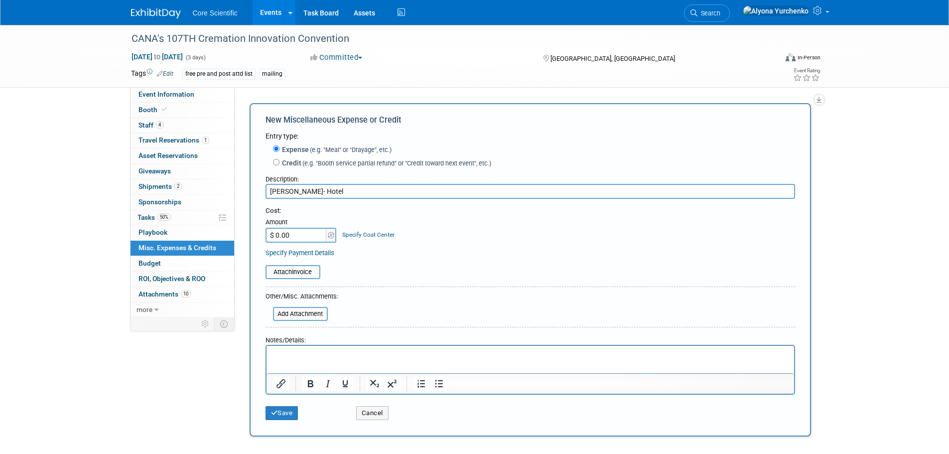
type input "Dan- Hotel"
click at [295, 234] on input "$ 0.00" at bounding box center [297, 235] width 62 height 15
type input "$ 1,066.74"
click at [292, 313] on input "file" at bounding box center [267, 314] width 119 height 12
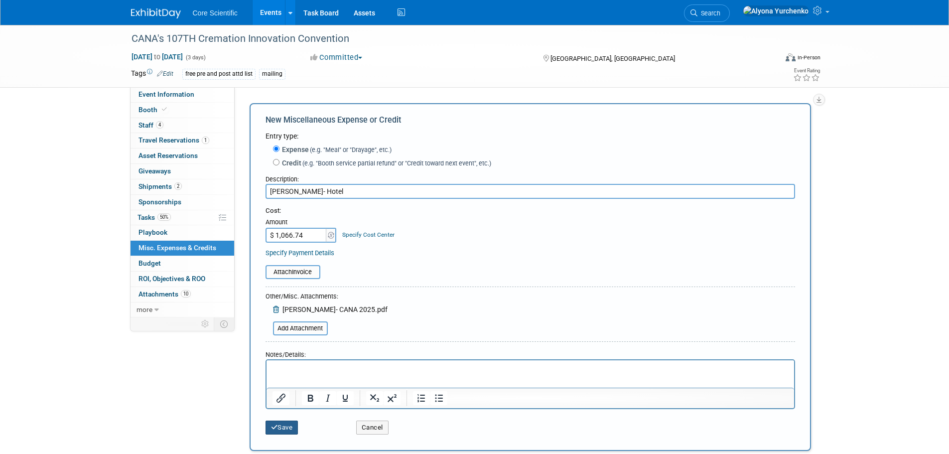
click at [293, 434] on button "Save" at bounding box center [282, 428] width 33 height 14
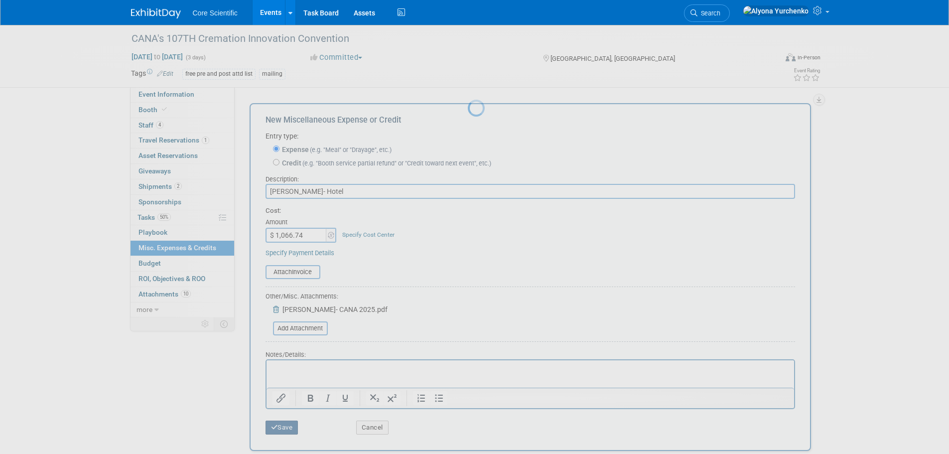
scroll to position [10, 0]
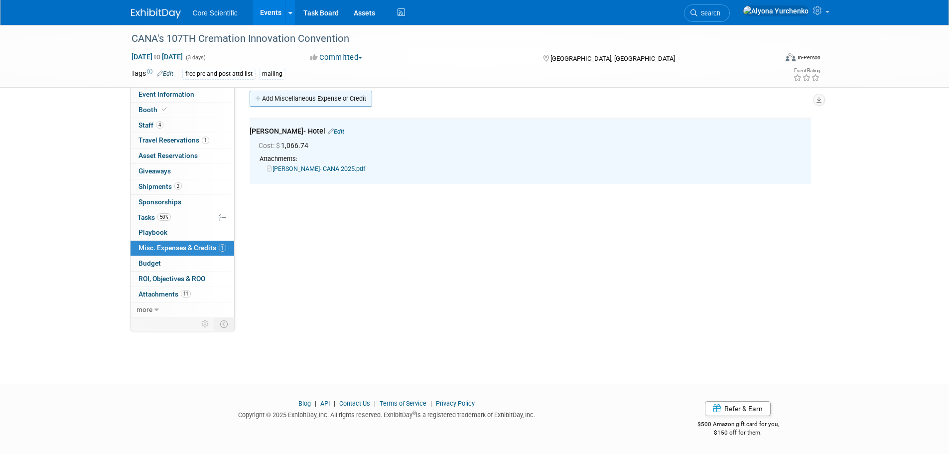
click at [285, 102] on link "Add Miscellaneous Expense or Credit" at bounding box center [311, 99] width 123 height 16
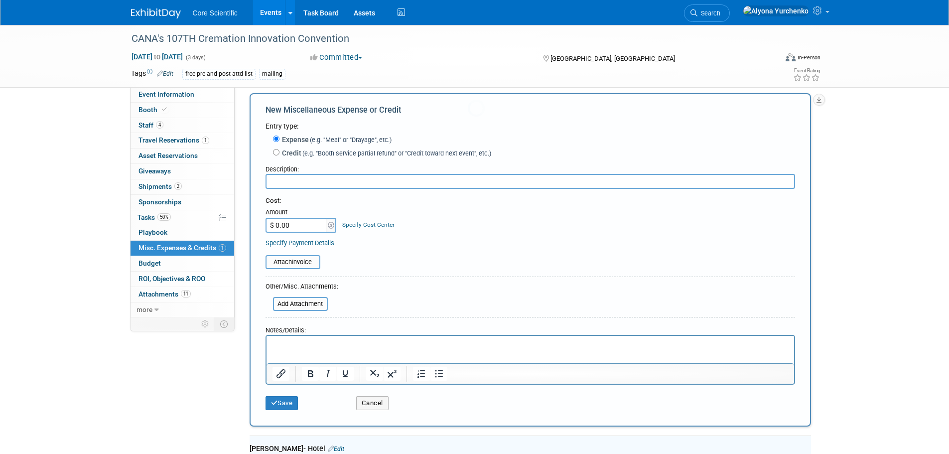
scroll to position [0, 0]
type input "Dan- Meals"
click at [300, 226] on input "$ 0.00" at bounding box center [297, 225] width 62 height 15
type input "$ 21.27"
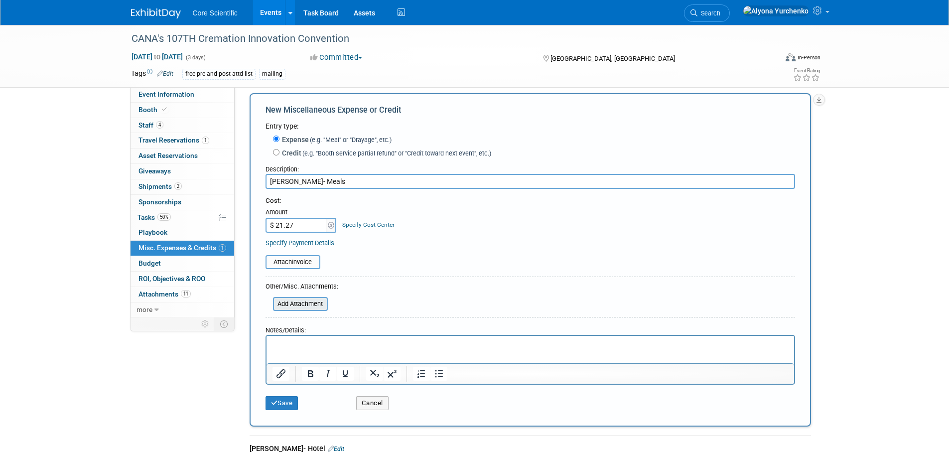
click at [285, 307] on input "file" at bounding box center [267, 304] width 119 height 12
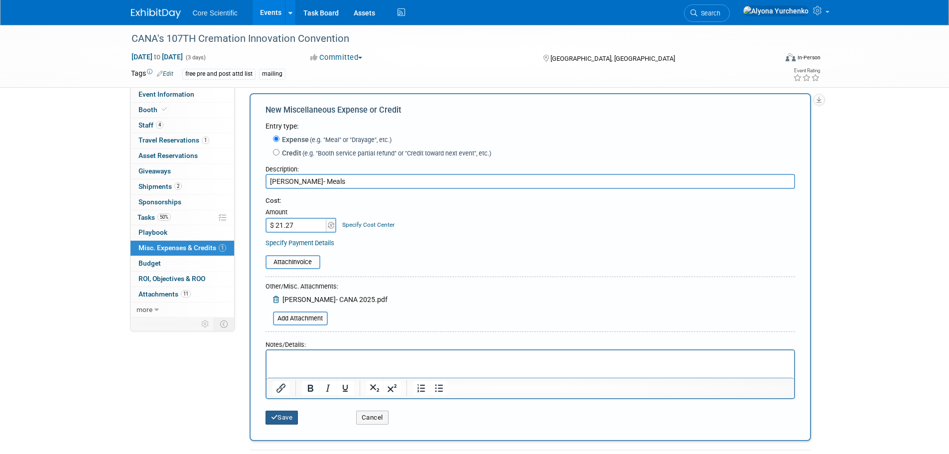
click at [285, 424] on button "Save" at bounding box center [282, 418] width 33 height 14
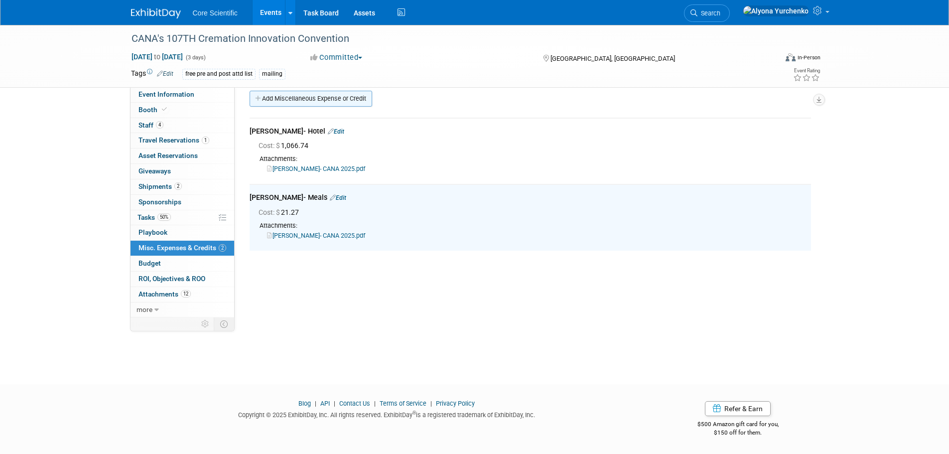
click at [282, 103] on link "Add Miscellaneous Expense or Credit" at bounding box center [311, 99] width 123 height 16
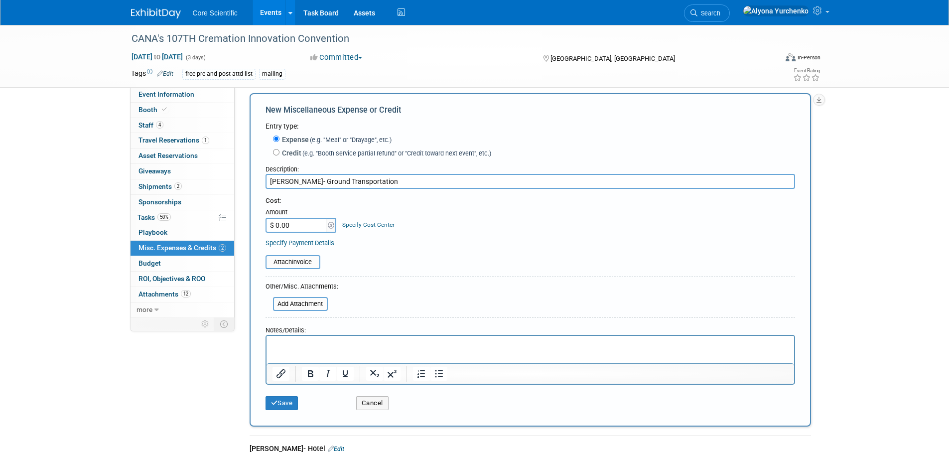
type input "Dan- Ground Transportation"
click at [303, 230] on input "$ 0.00" at bounding box center [297, 225] width 62 height 15
type input "$ 105.23"
click at [324, 309] on input "file" at bounding box center [267, 304] width 119 height 12
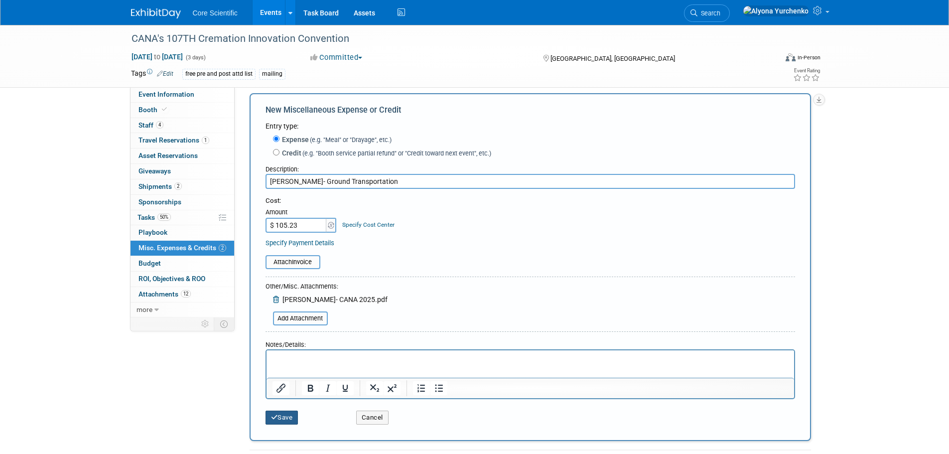
click at [281, 414] on button "Save" at bounding box center [282, 418] width 33 height 14
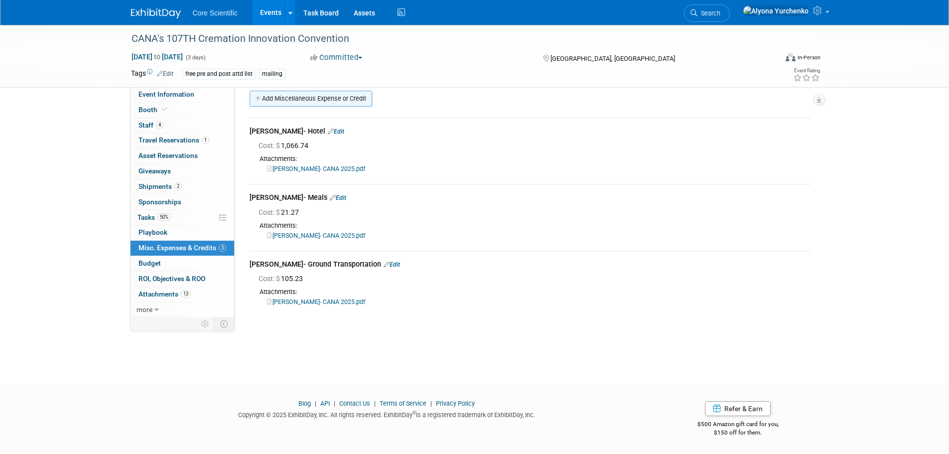
click at [335, 100] on link "Add Miscellaneous Expense or Credit" at bounding box center [311, 99] width 123 height 16
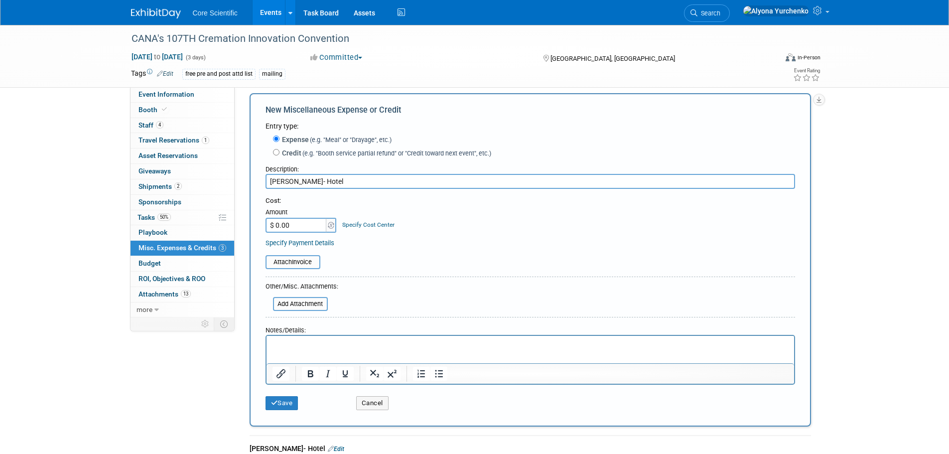
type input "Mike- Hotel"
click at [298, 227] on input "$ 0.00" at bounding box center [297, 225] width 62 height 15
type input "$ 832.42"
click at [302, 306] on input "file" at bounding box center [267, 304] width 119 height 12
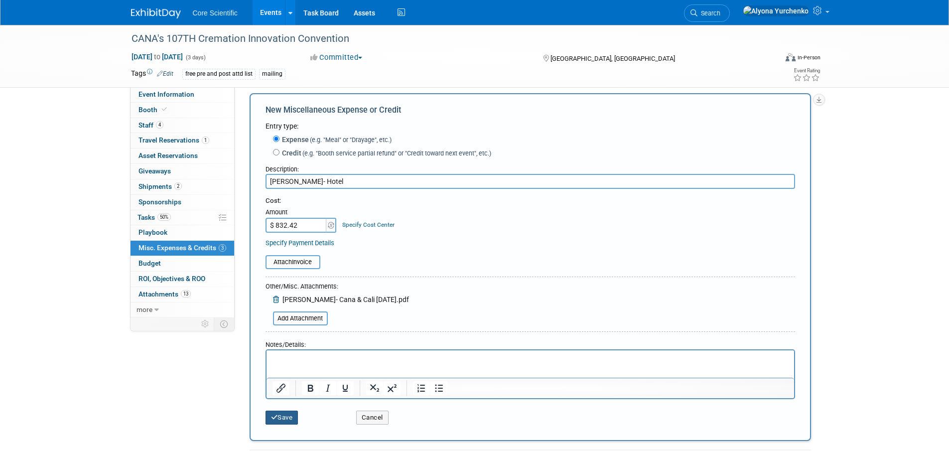
click at [288, 417] on button "Save" at bounding box center [282, 418] width 33 height 14
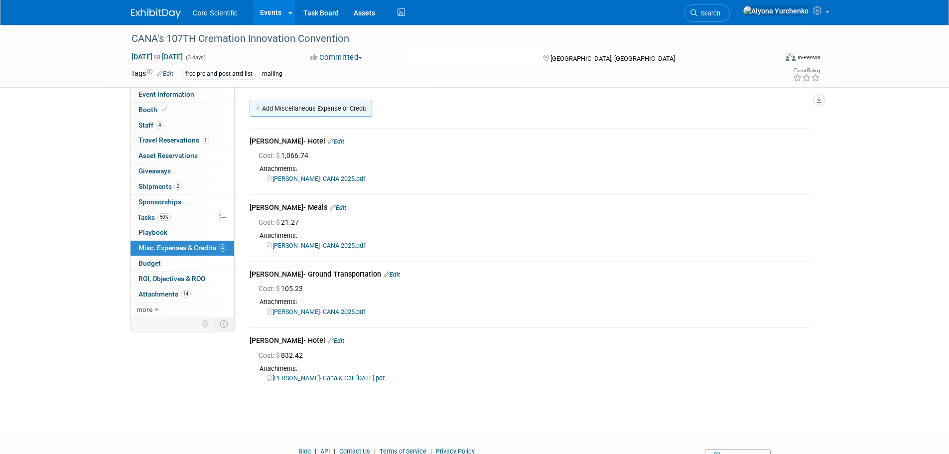
click at [306, 105] on link "Add Miscellaneous Expense or Credit" at bounding box center [311, 109] width 123 height 16
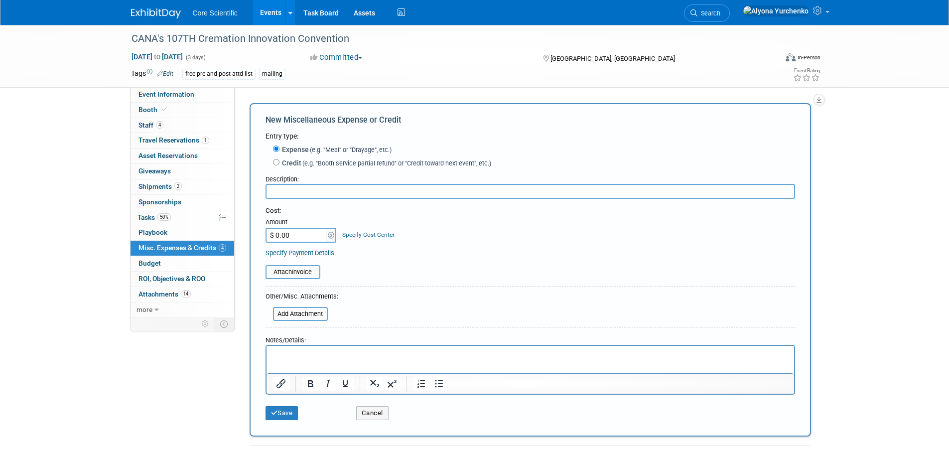
click at [310, 192] on input "text" at bounding box center [531, 191] width 530 height 15
type input "Mike- Meals"
click at [292, 239] on input "$ 0.00" at bounding box center [297, 235] width 62 height 15
type input "$ 37.92"
click at [285, 317] on input "file" at bounding box center [267, 314] width 119 height 12
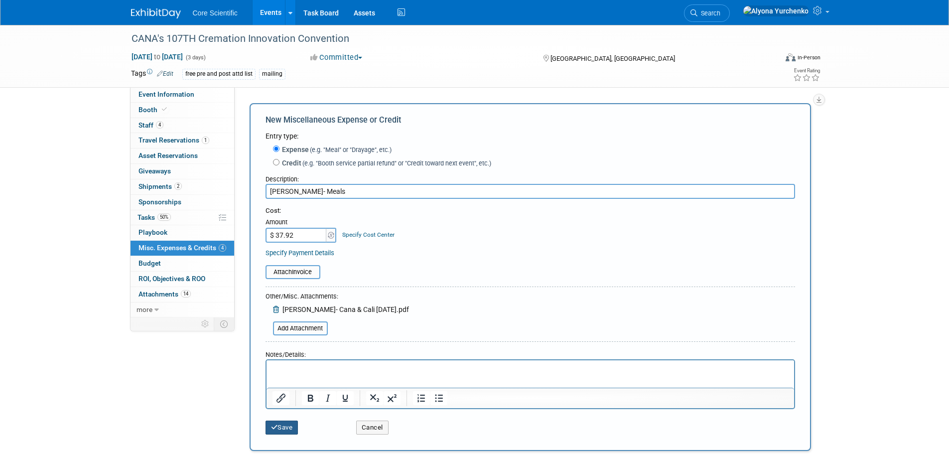
click at [284, 422] on button "Save" at bounding box center [282, 428] width 33 height 14
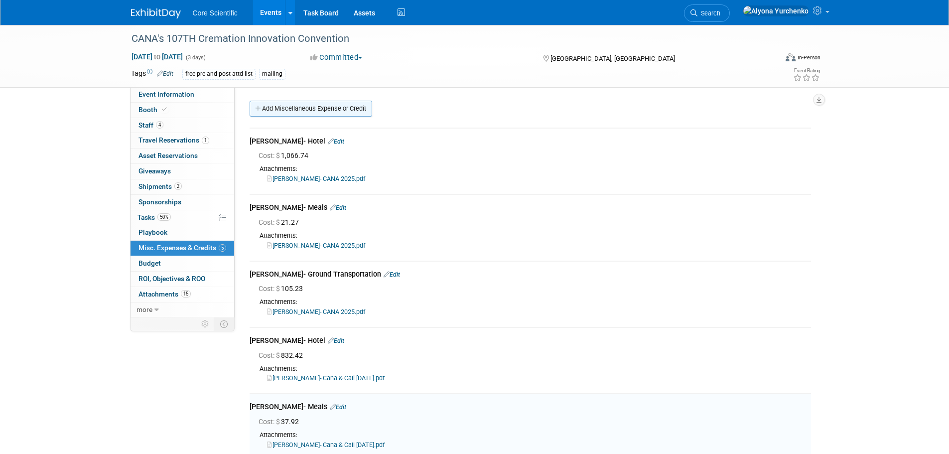
click at [262, 111] on icon at bounding box center [258, 109] width 7 height 6
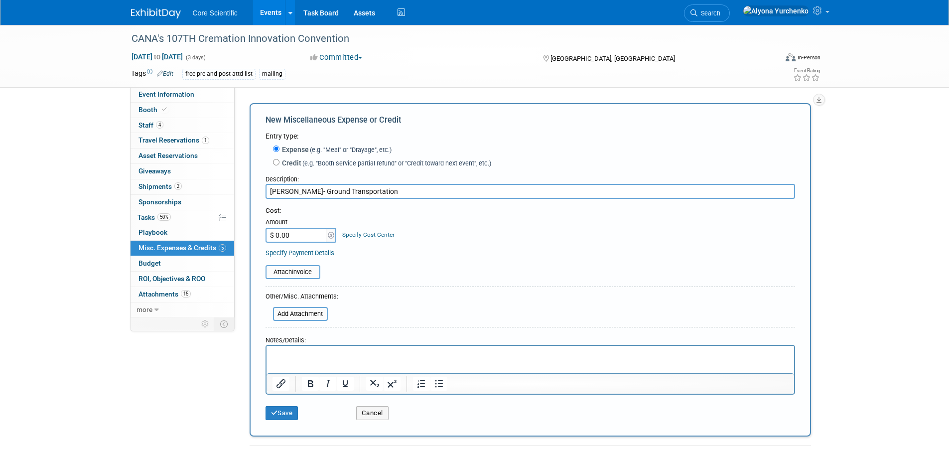
type input "Mike- Ground Transportation"
click at [307, 234] on input "$ 0.00" at bounding box center [297, 235] width 62 height 15
type input "$ 91.93"
click at [290, 315] on input "file" at bounding box center [267, 314] width 119 height 12
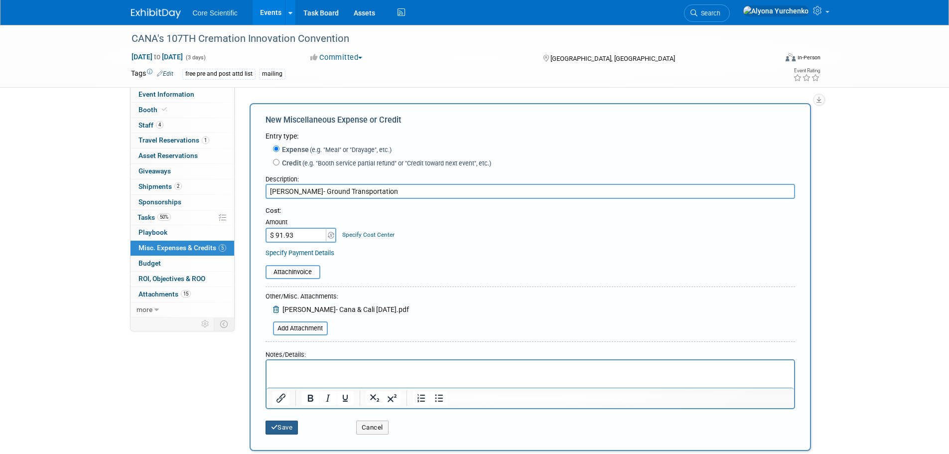
click at [288, 429] on button "Save" at bounding box center [282, 428] width 33 height 14
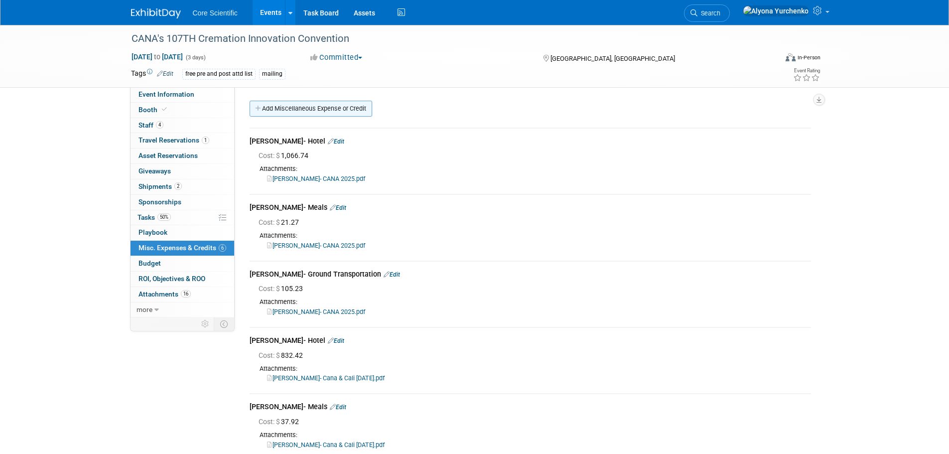
click at [272, 102] on link "Add Miscellaneous Expense or Credit" at bounding box center [311, 109] width 123 height 16
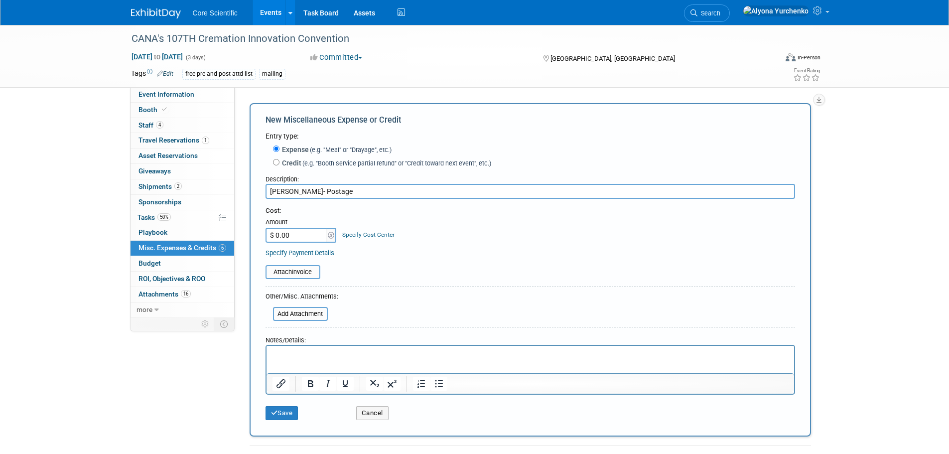
drag, startPoint x: 306, startPoint y: 193, endPoint x: 290, endPoint y: 193, distance: 16.4
click at [290, 193] on input "Mike- Postage" at bounding box center [531, 191] width 530 height 15
click at [296, 191] on input "Mike- Fedex Handeling charge (Hotel Charge)" at bounding box center [531, 191] width 530 height 15
click at [418, 191] on input "Mike- FedEx Handling charge (Hotel Charge)" at bounding box center [531, 191] width 530 height 15
type input "Mike- FedEx Handling charge (Hotel Charge)"
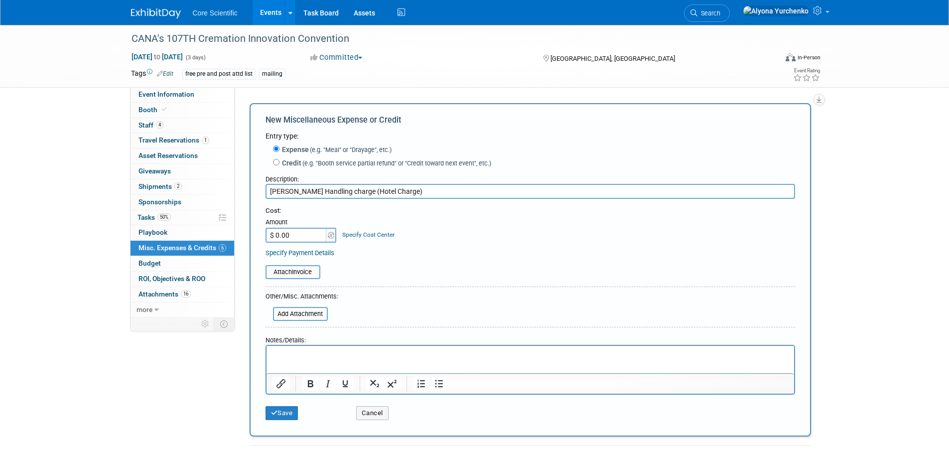
click at [300, 234] on input "$ 0.00" at bounding box center [297, 235] width 62 height 15
type input "$ 84.00"
click at [295, 315] on input "file" at bounding box center [267, 314] width 119 height 12
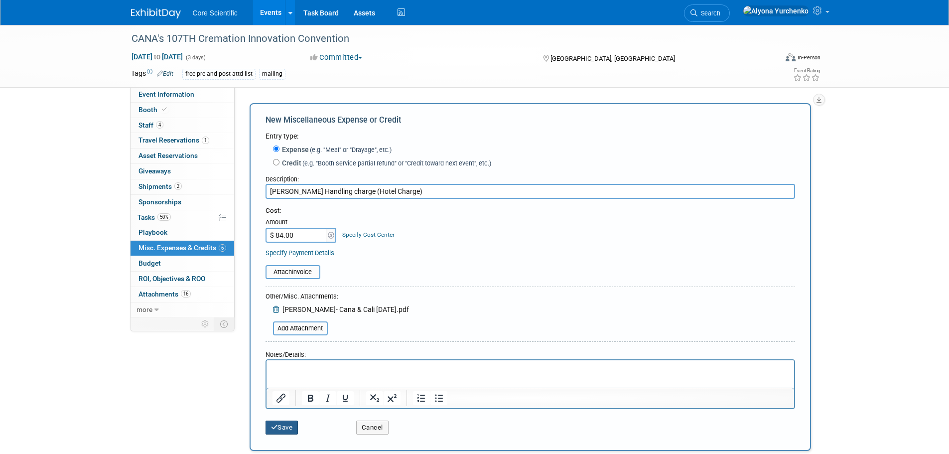
click at [285, 433] on button "Save" at bounding box center [282, 428] width 33 height 14
